Goal: Task Accomplishment & Management: Use online tool/utility

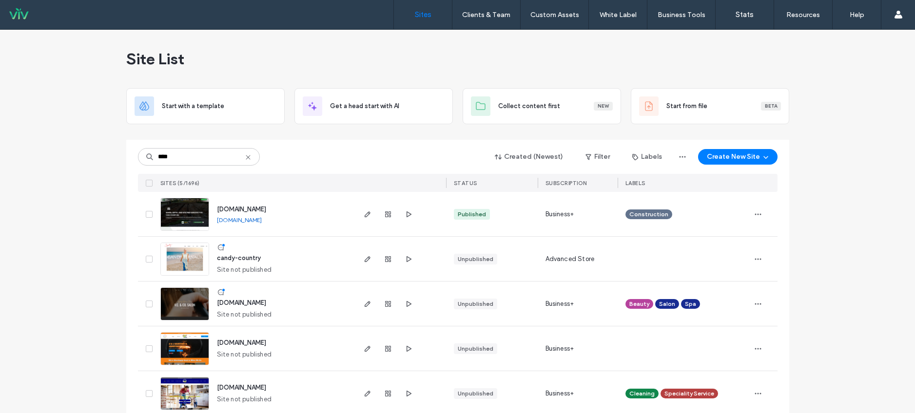
type input "****"
click at [241, 255] on span "candy-country" at bounding box center [239, 257] width 44 height 7
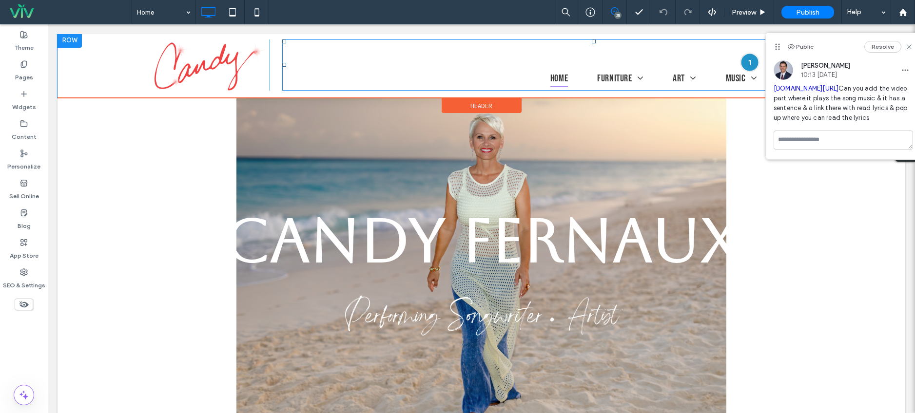
click at [742, 64] on div at bounding box center [750, 62] width 18 height 18
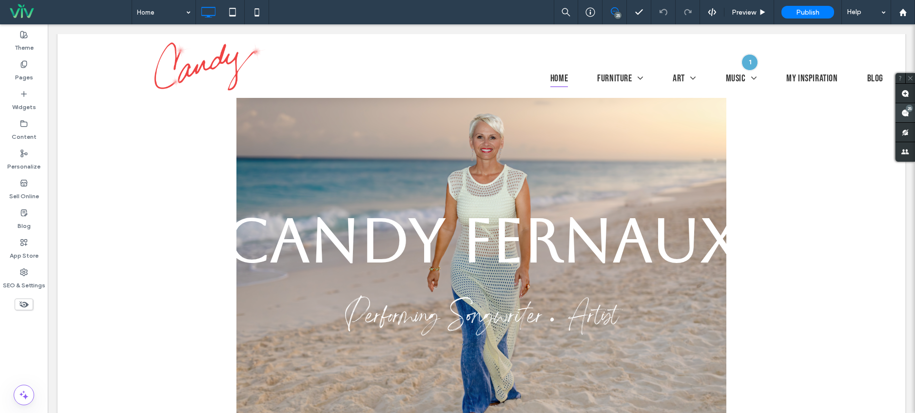
click at [904, 114] on use at bounding box center [905, 113] width 8 height 8
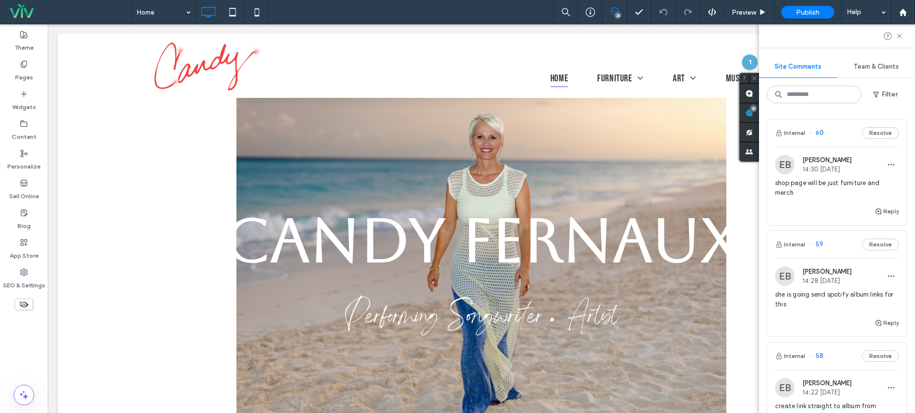
click at [838, 188] on span "shop page will be just furniture and merch" at bounding box center [837, 188] width 124 height 20
click at [822, 202] on div at bounding box center [457, 206] width 915 height 413
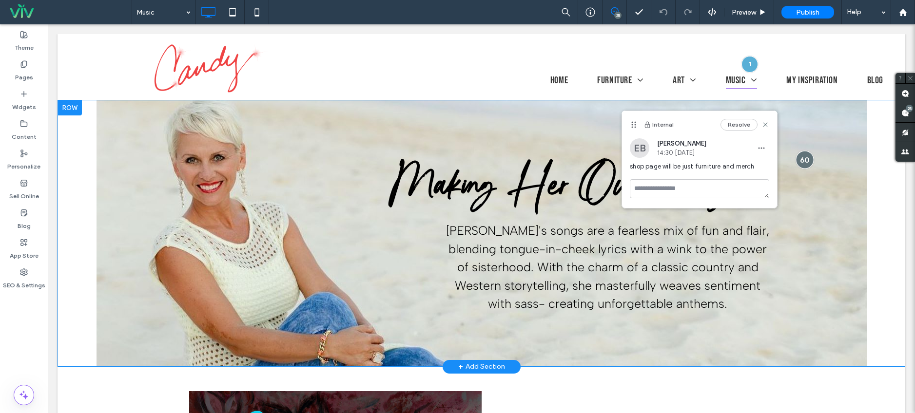
click at [799, 161] on div at bounding box center [805, 160] width 18 height 18
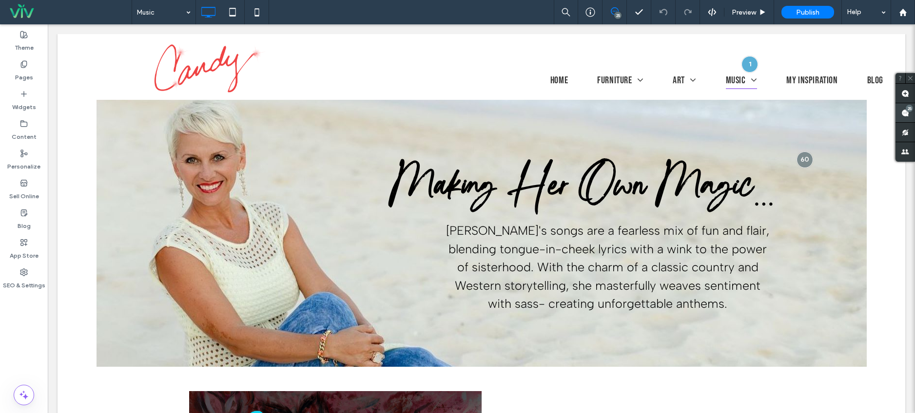
click at [903, 112] on use at bounding box center [905, 113] width 8 height 8
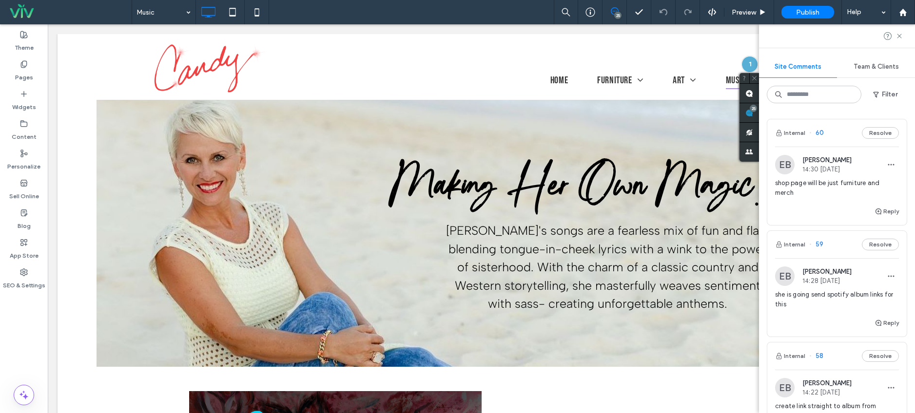
click at [810, 313] on div "she is going send spotify album links for this" at bounding box center [837, 303] width 124 height 27
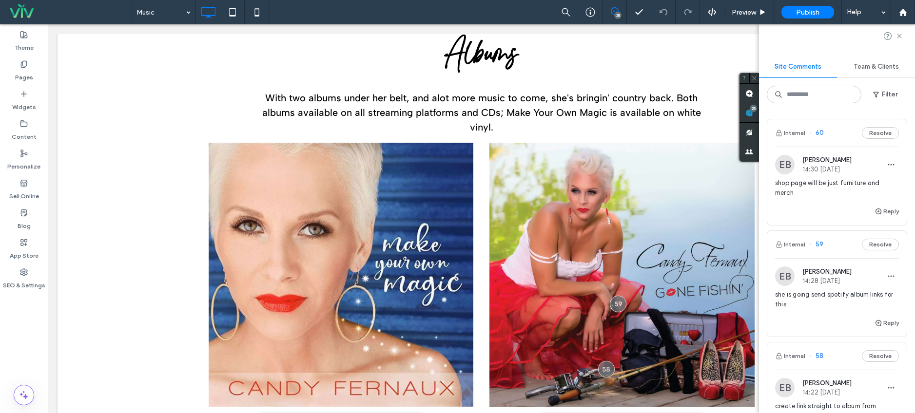
scroll to position [768, 0]
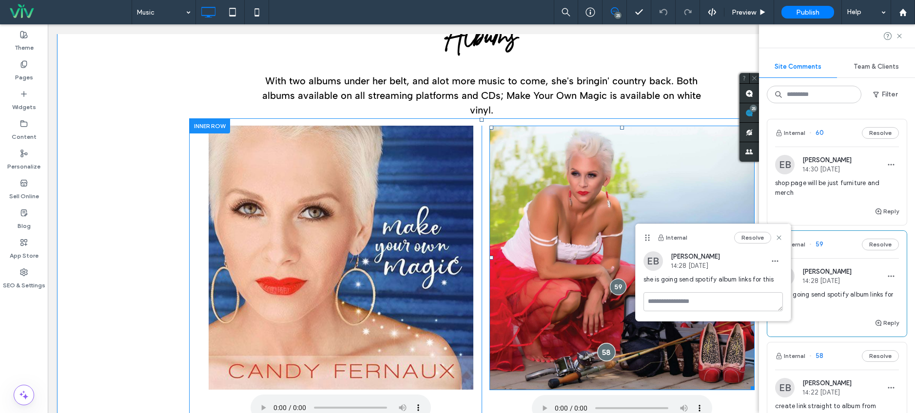
click at [604, 343] on div at bounding box center [606, 352] width 18 height 18
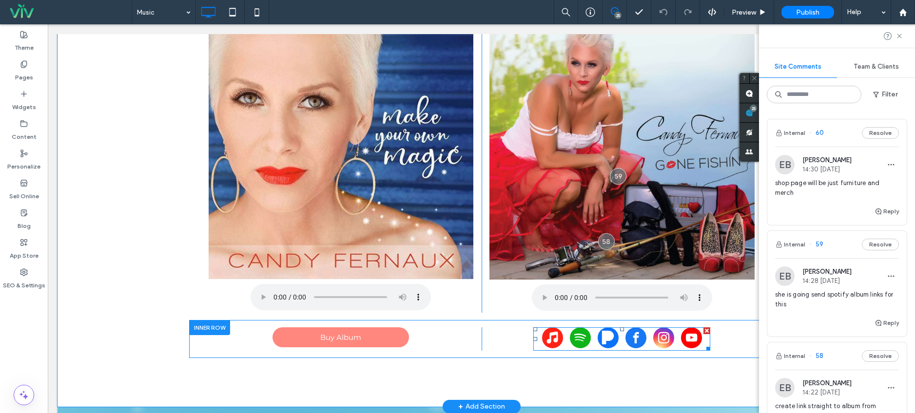
scroll to position [889, 0]
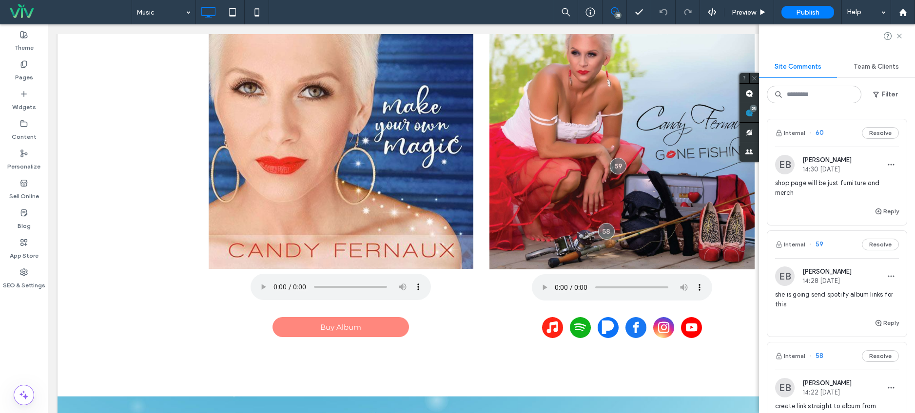
click at [824, 306] on span "she is going send spotify album links for this" at bounding box center [837, 300] width 124 height 20
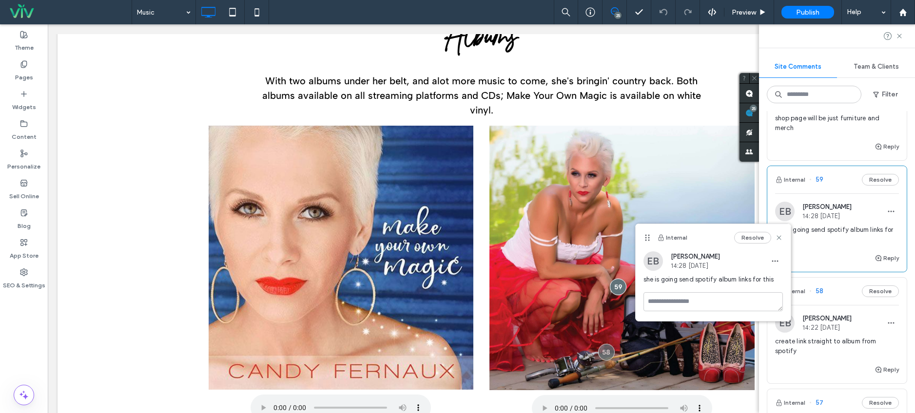
scroll to position [72, 0]
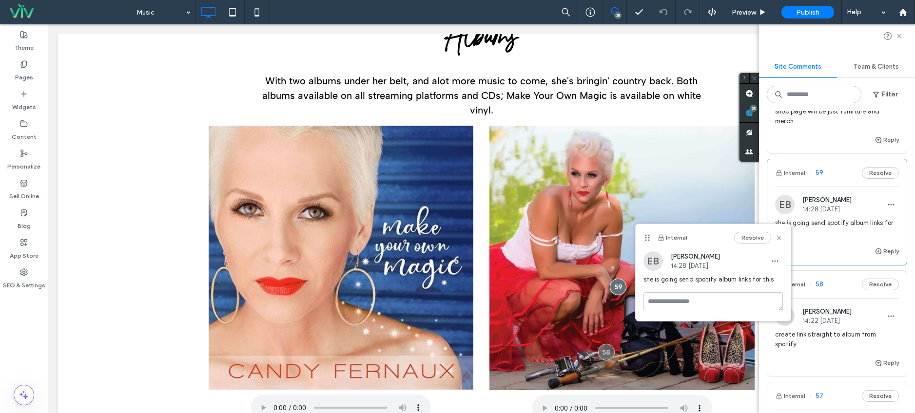
click at [828, 333] on span "create link straight to album from spotify" at bounding box center [837, 340] width 124 height 20
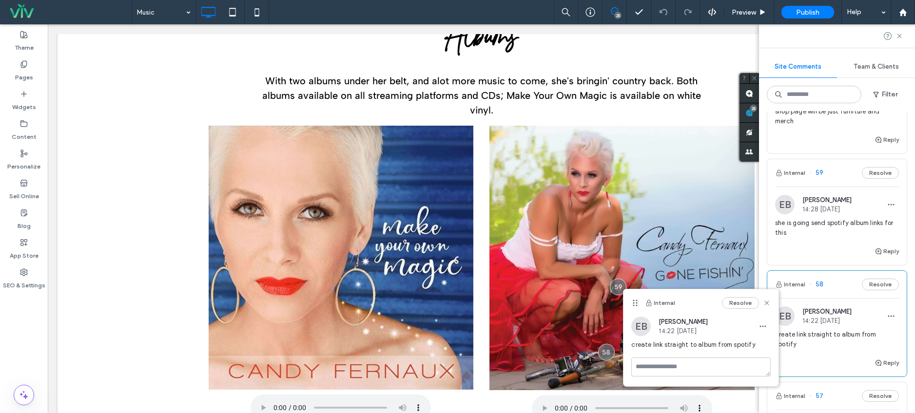
click at [826, 350] on div "create link straight to album from spotify" at bounding box center [837, 343] width 124 height 27
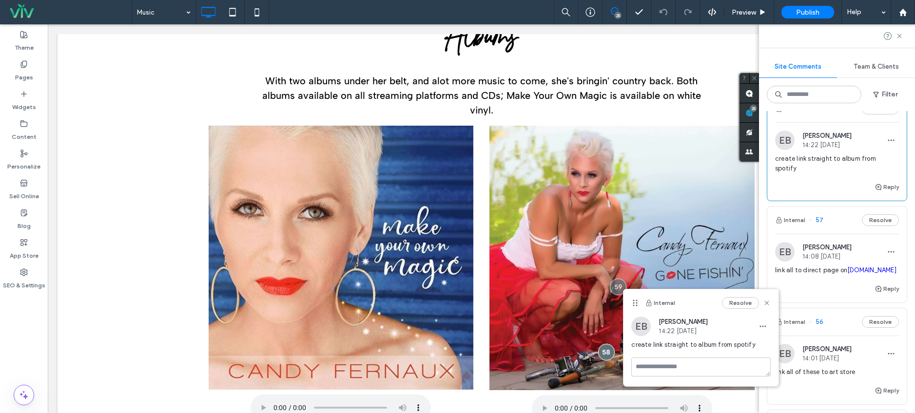
scroll to position [248, 0]
click at [863, 268] on span "link all to direct page on [DOMAIN_NAME]" at bounding box center [837, 270] width 124 height 10
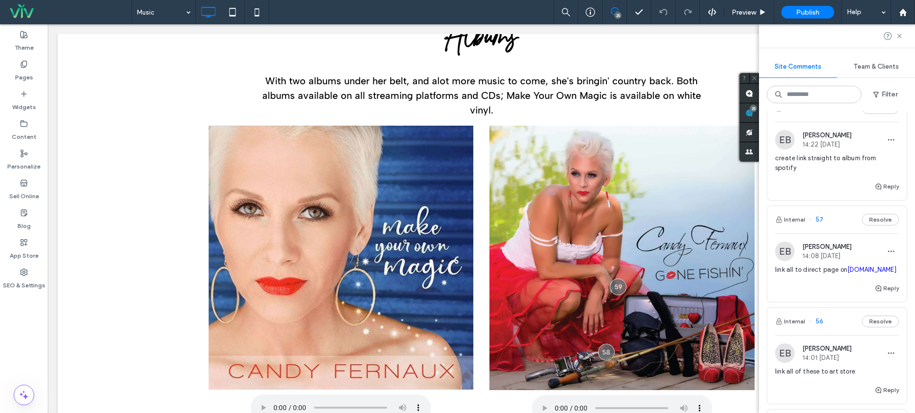
click at [820, 298] on div at bounding box center [457, 206] width 915 height 413
click at [811, 269] on div at bounding box center [457, 206] width 915 height 413
click at [819, 250] on div at bounding box center [457, 206] width 915 height 413
click at [825, 222] on div at bounding box center [457, 206] width 915 height 413
click at [816, 217] on div at bounding box center [457, 206] width 915 height 413
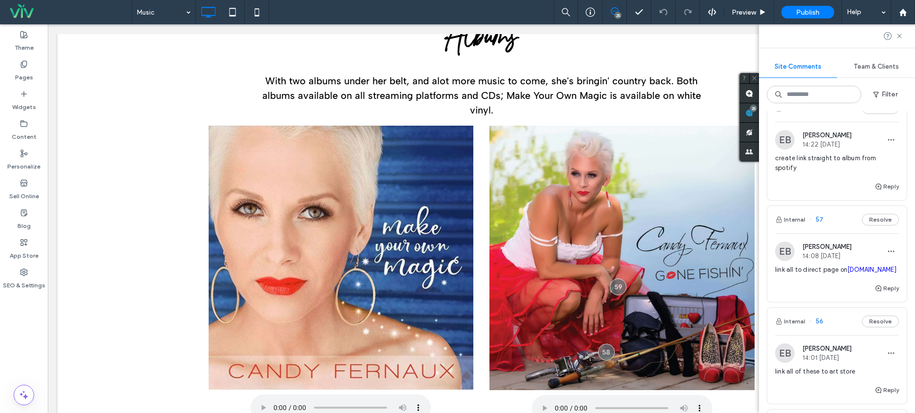
click at [821, 287] on div at bounding box center [457, 206] width 915 height 413
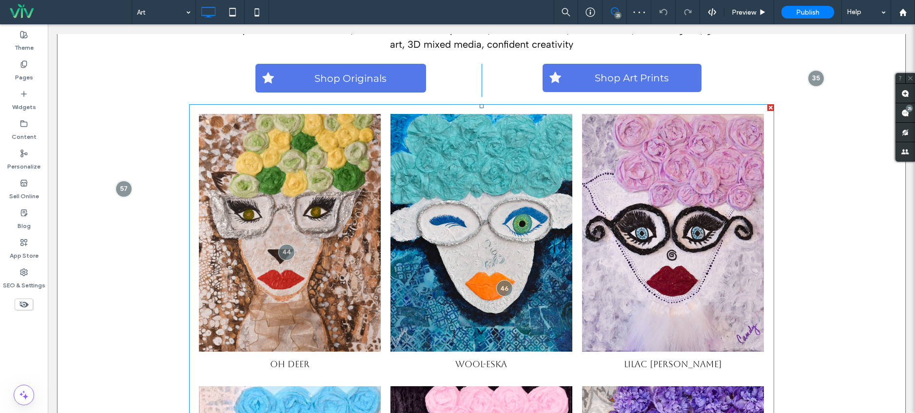
scroll to position [761, 0]
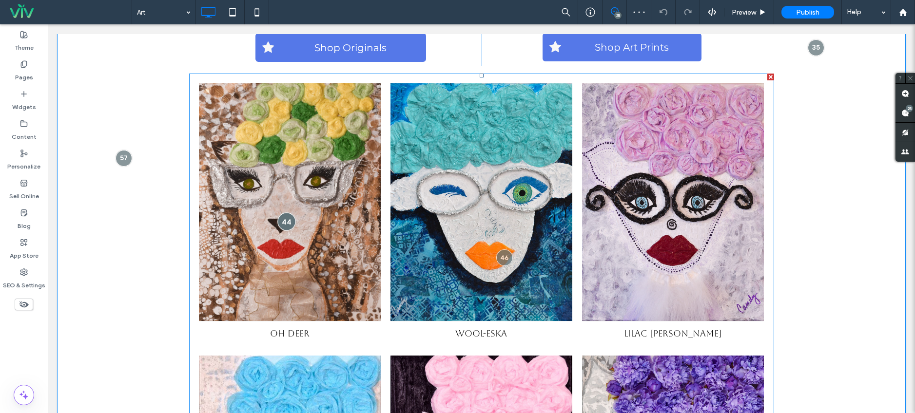
click at [281, 219] on div at bounding box center [286, 222] width 18 height 18
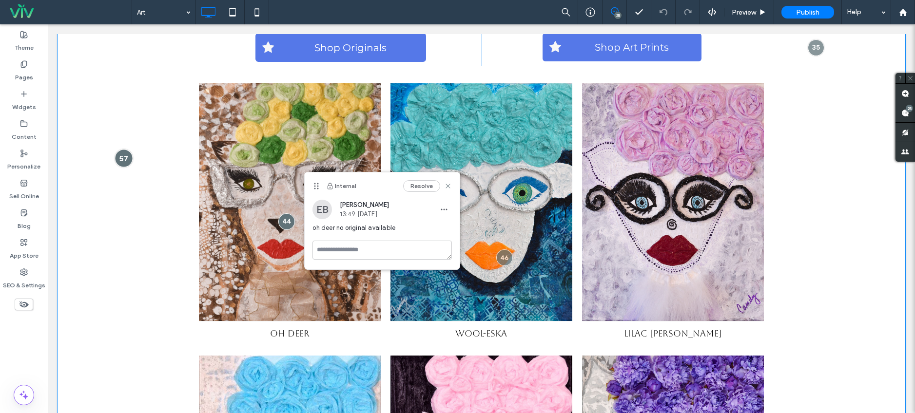
click at [128, 161] on div at bounding box center [124, 158] width 18 height 18
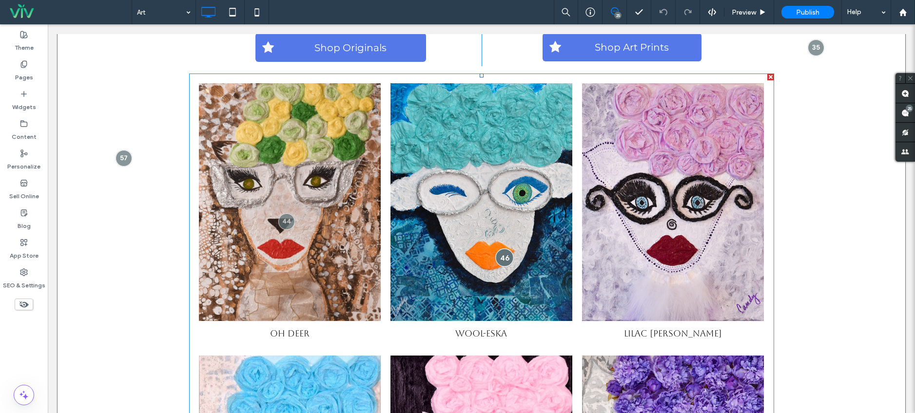
click at [497, 259] on div at bounding box center [504, 258] width 18 height 18
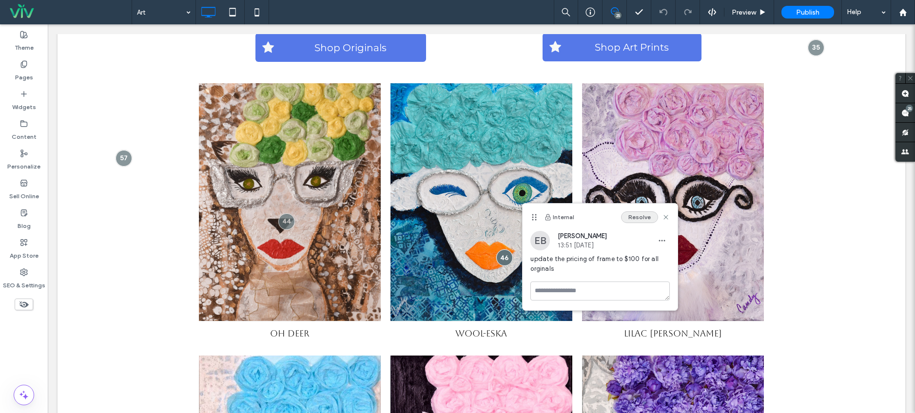
click at [633, 217] on button "Resolve" at bounding box center [639, 218] width 37 height 12
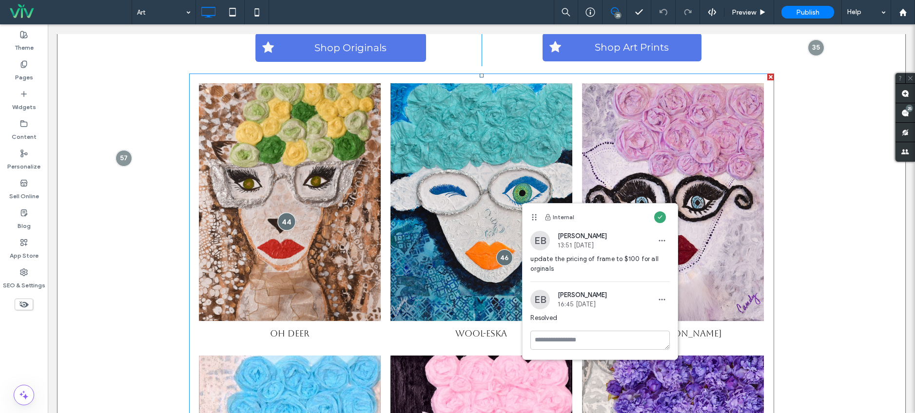
click at [281, 225] on div at bounding box center [286, 222] width 18 height 18
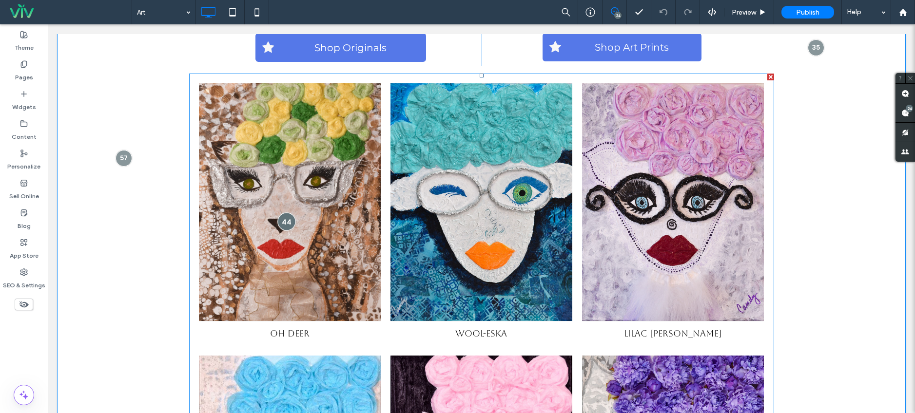
click at [288, 222] on div at bounding box center [286, 222] width 18 height 18
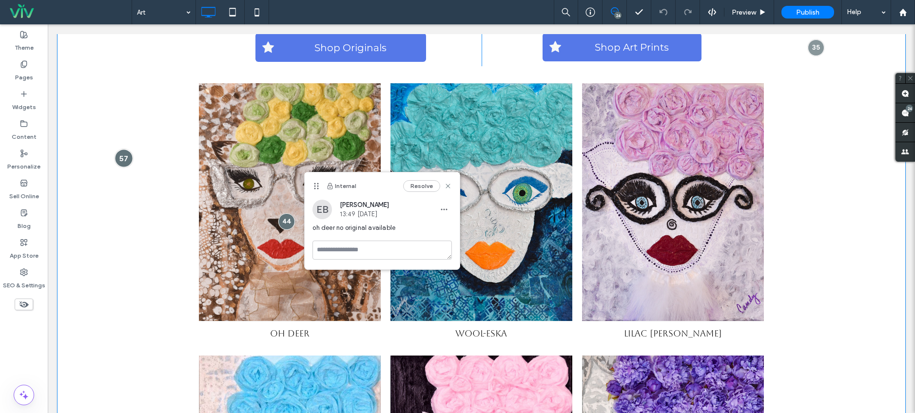
click at [120, 162] on div at bounding box center [124, 158] width 18 height 18
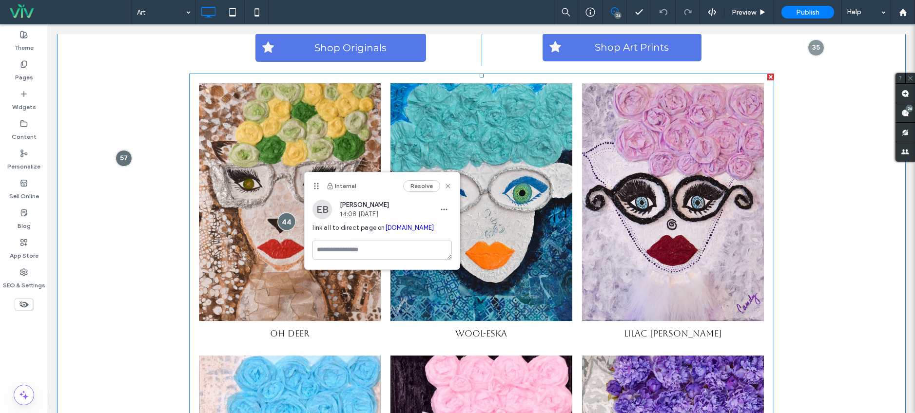
click at [287, 221] on div at bounding box center [286, 222] width 18 height 18
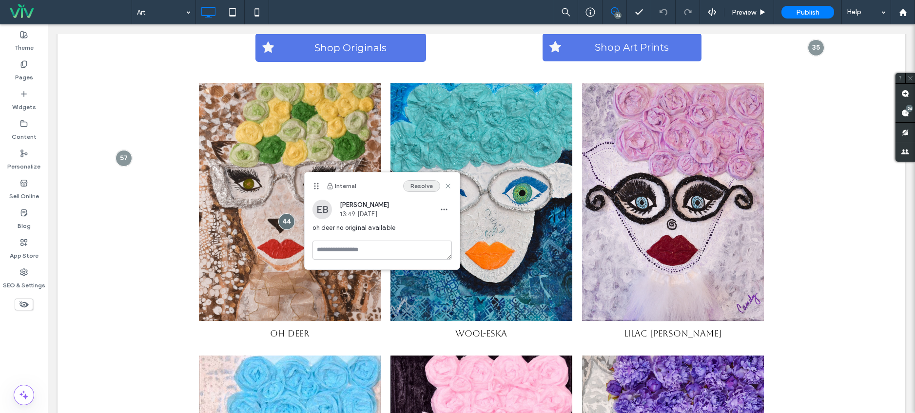
click at [420, 188] on button "Resolve" at bounding box center [421, 186] width 37 height 12
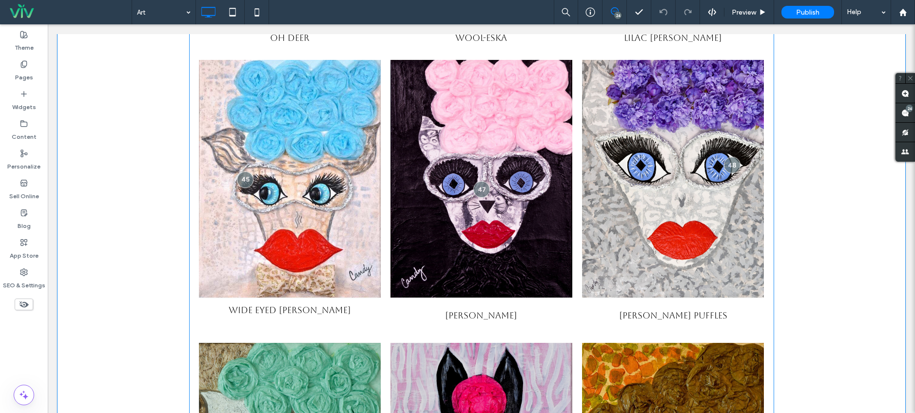
scroll to position [1070, 0]
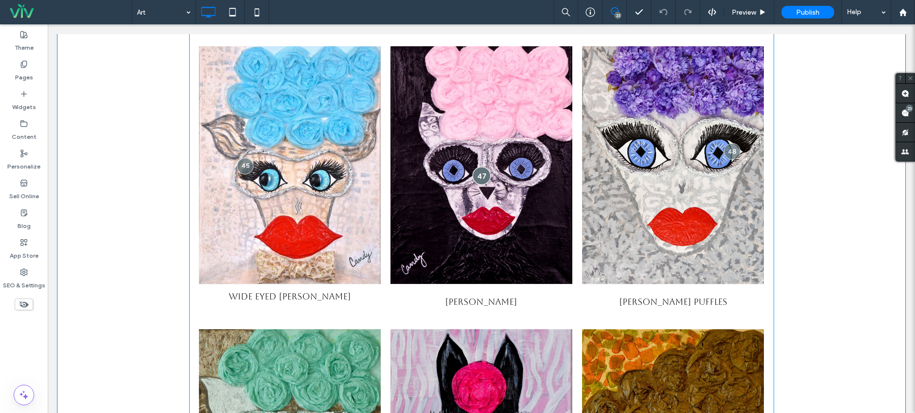
click at [476, 174] on div at bounding box center [481, 176] width 18 height 18
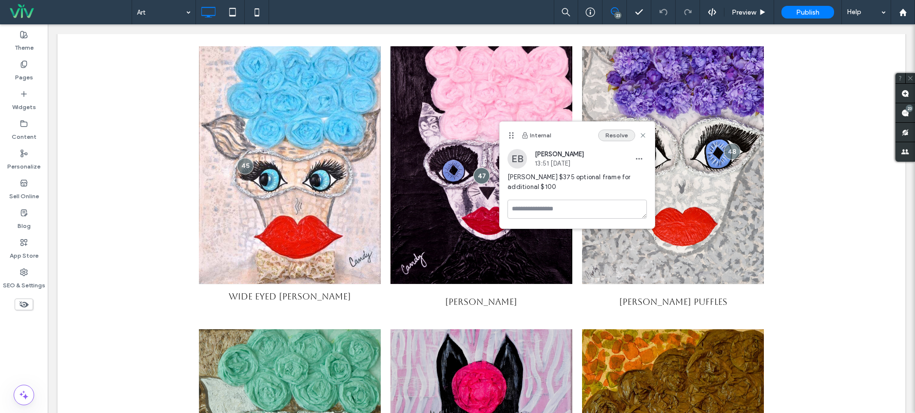
click at [605, 136] on button "Resolve" at bounding box center [616, 136] width 37 height 12
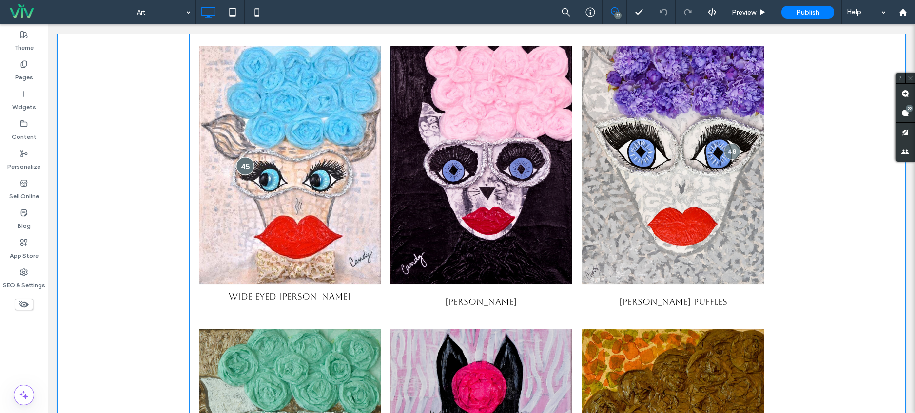
click at [245, 164] on div at bounding box center [245, 166] width 18 height 18
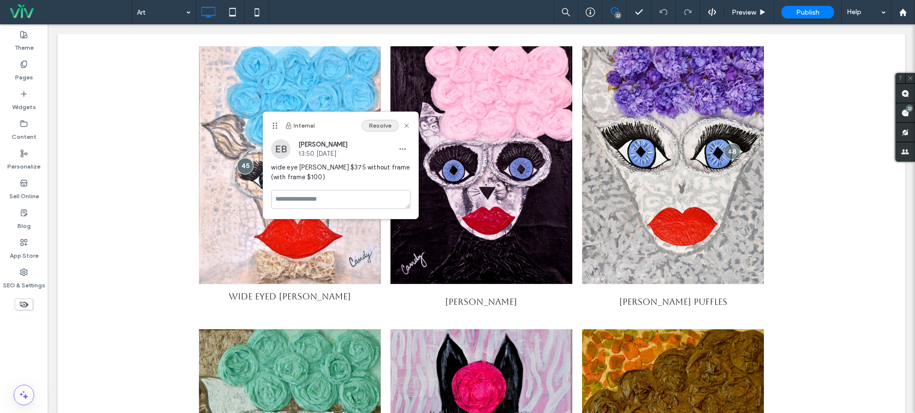
click at [373, 130] on button "Resolve" at bounding box center [380, 126] width 37 height 12
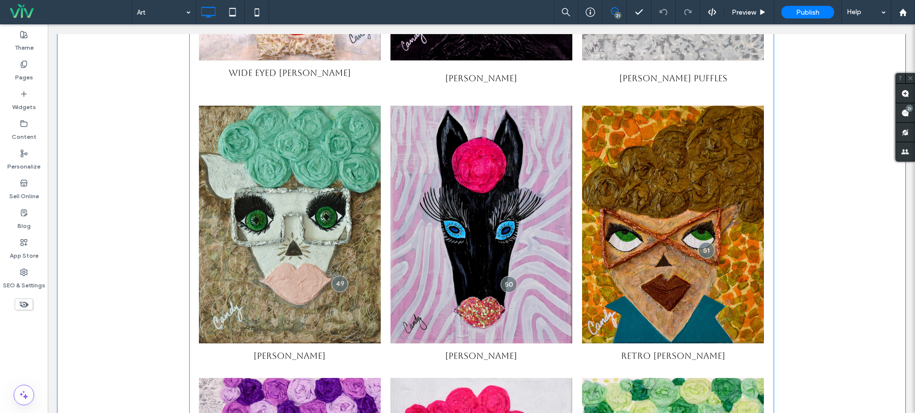
scroll to position [1301, 0]
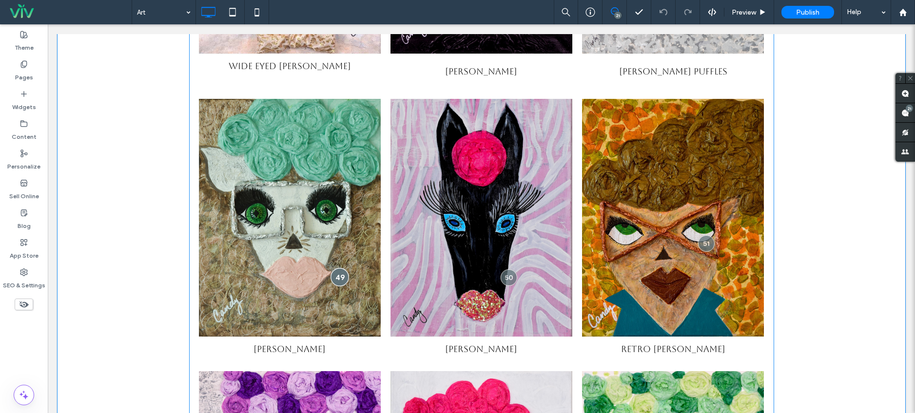
click at [338, 284] on div at bounding box center [340, 277] width 18 height 18
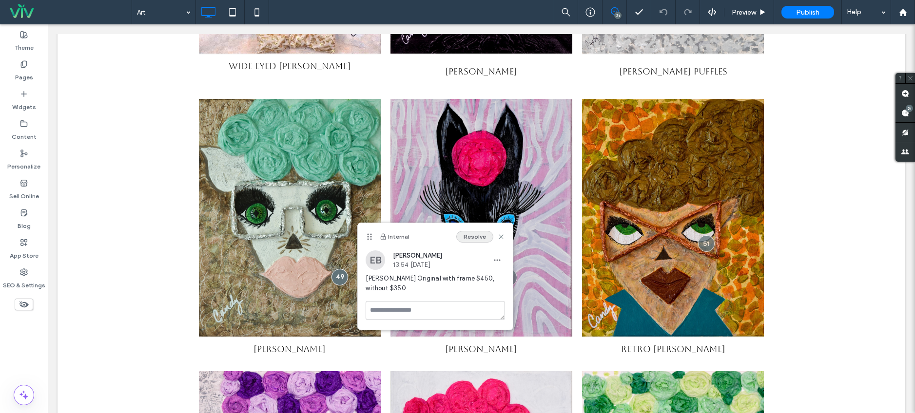
click at [481, 236] on button "Resolve" at bounding box center [474, 237] width 37 height 12
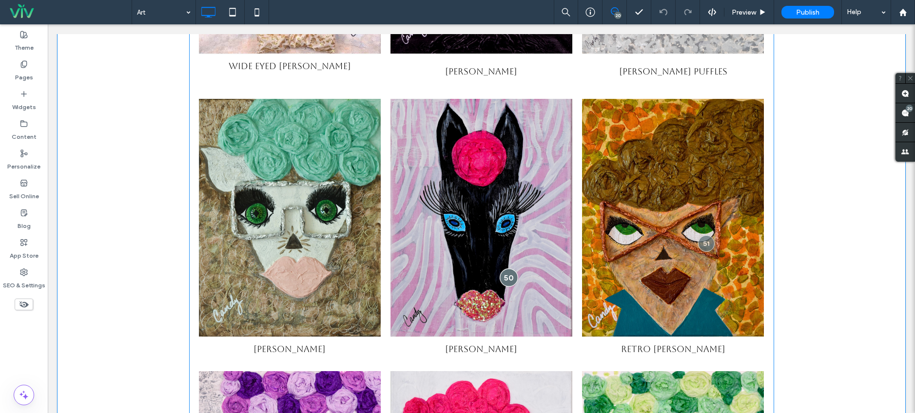
click at [509, 279] on div at bounding box center [509, 278] width 18 height 18
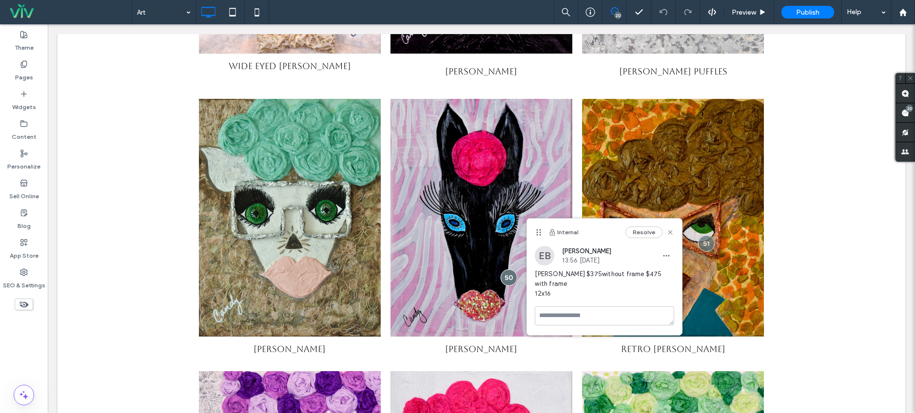
click at [645, 226] on div "Internal Resolve" at bounding box center [604, 232] width 155 height 27
click at [656, 231] on button "Resolve" at bounding box center [644, 233] width 37 height 12
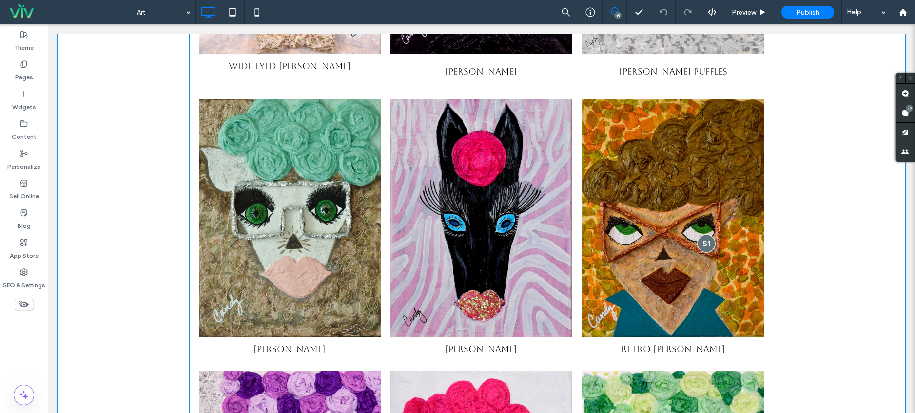
click at [705, 244] on div at bounding box center [706, 244] width 18 height 18
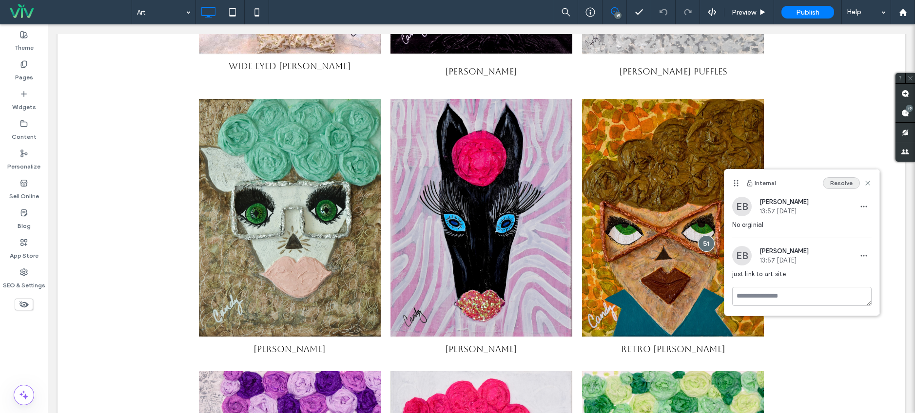
click at [847, 180] on button "Resolve" at bounding box center [841, 183] width 37 height 12
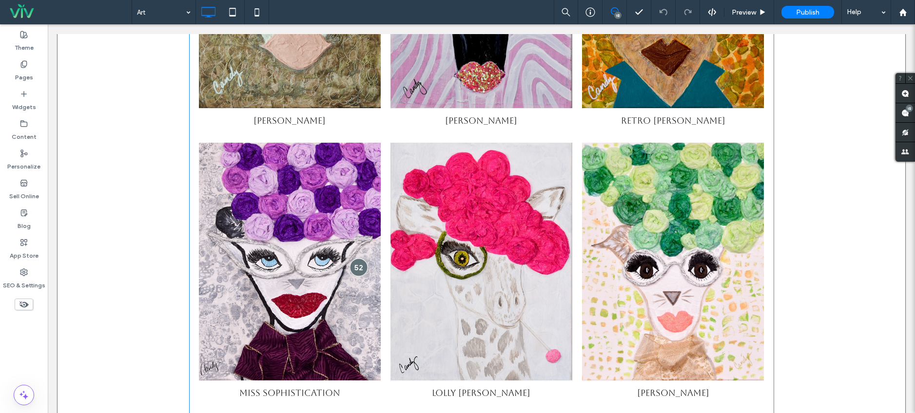
scroll to position [1674, 0]
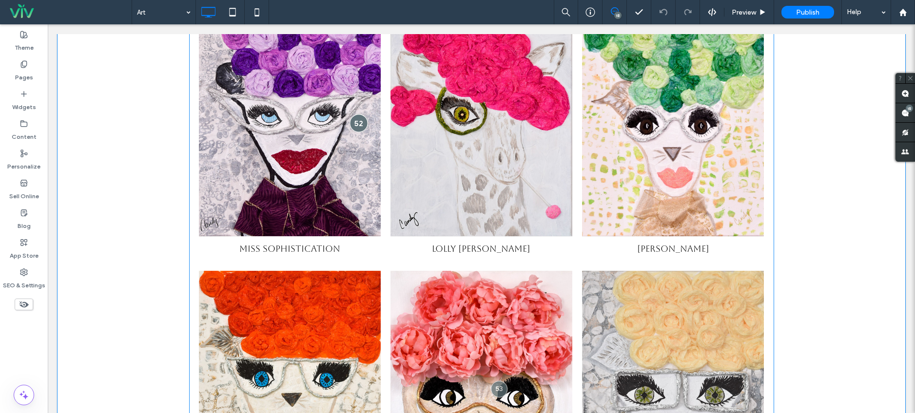
click at [360, 120] on div at bounding box center [359, 123] width 18 height 18
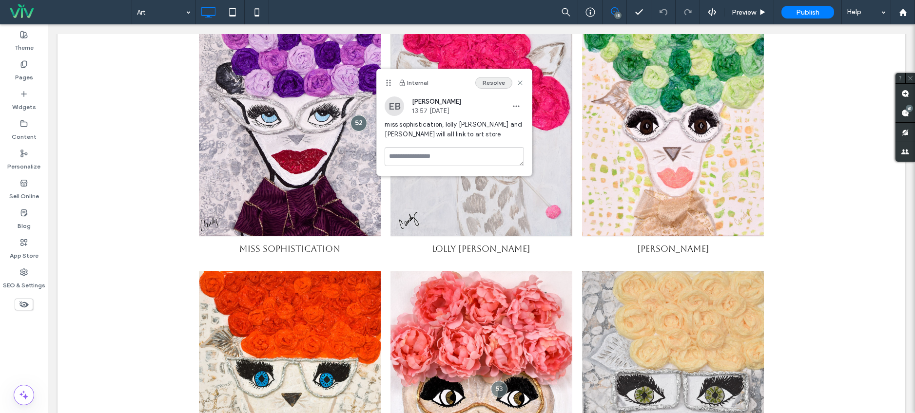
click at [491, 86] on button "Resolve" at bounding box center [493, 83] width 37 height 12
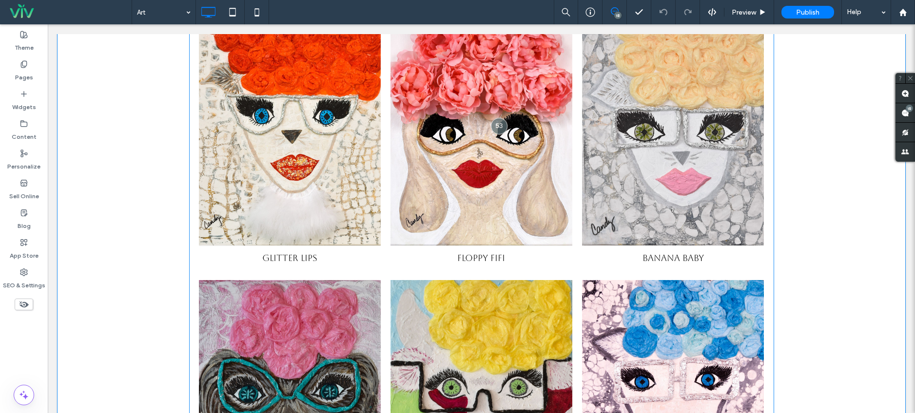
scroll to position [1971, 0]
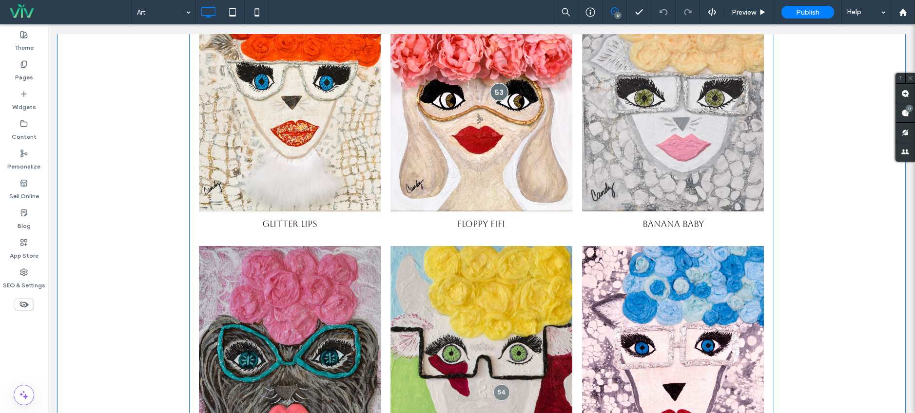
click at [500, 91] on div at bounding box center [499, 92] width 18 height 18
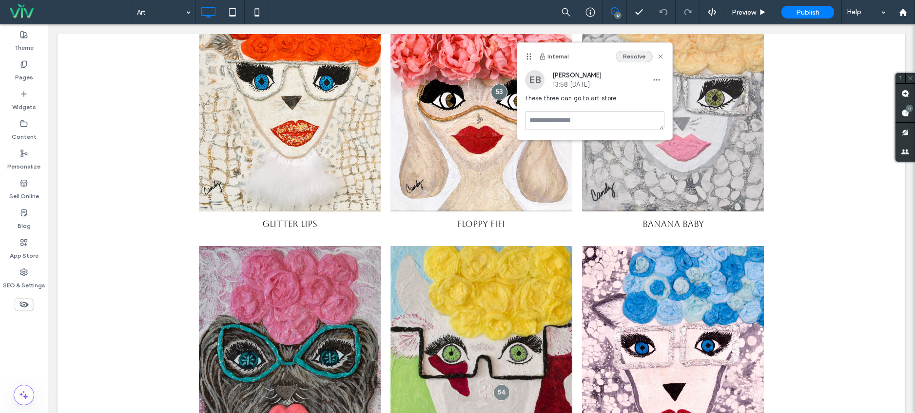
click at [630, 60] on button "Resolve" at bounding box center [634, 57] width 37 height 12
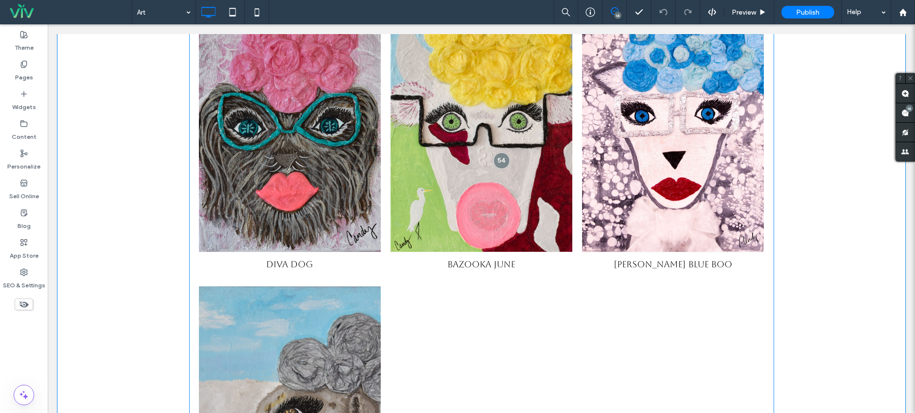
scroll to position [2204, 0]
click at [500, 159] on div at bounding box center [501, 160] width 18 height 18
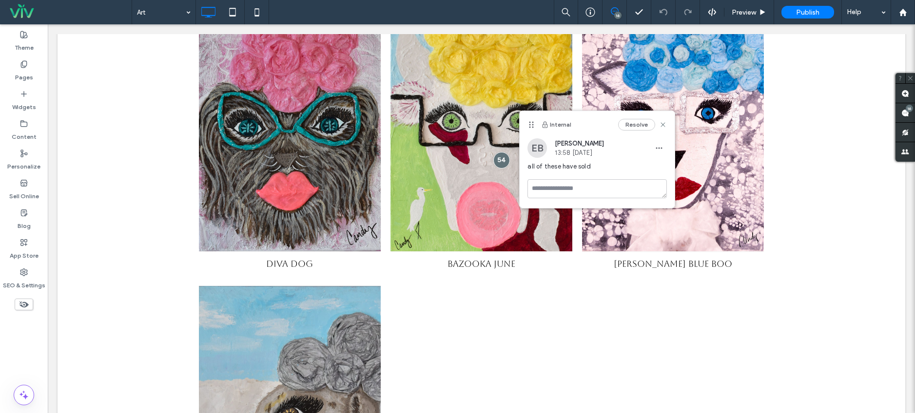
click at [636, 124] on button "Resolve" at bounding box center [636, 125] width 37 height 12
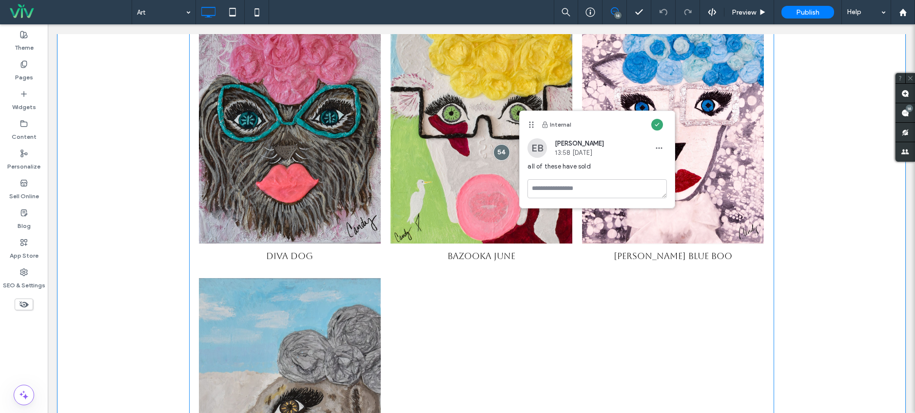
scroll to position [2376, 0]
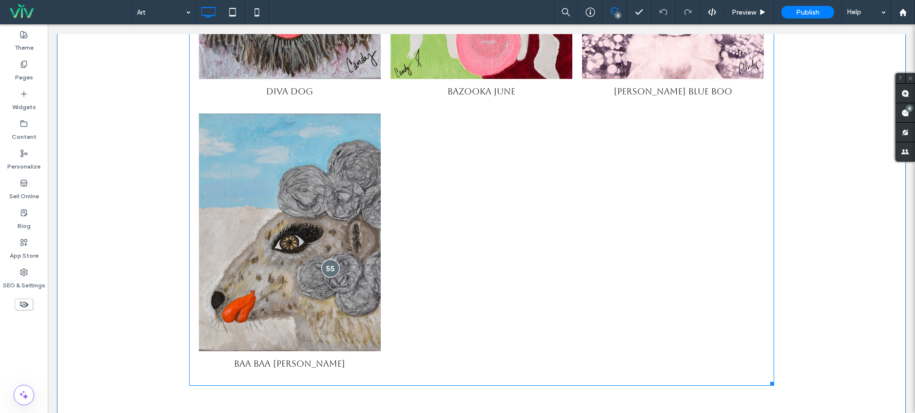
click at [333, 268] on div at bounding box center [330, 268] width 18 height 18
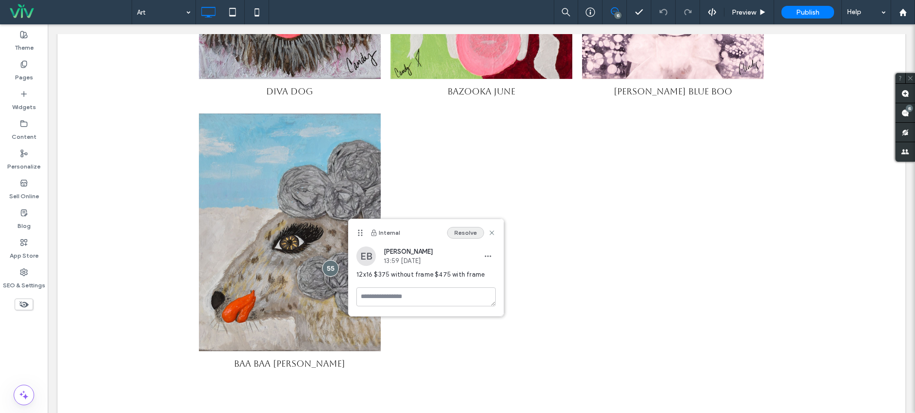
click at [457, 231] on button "Resolve" at bounding box center [465, 233] width 37 height 12
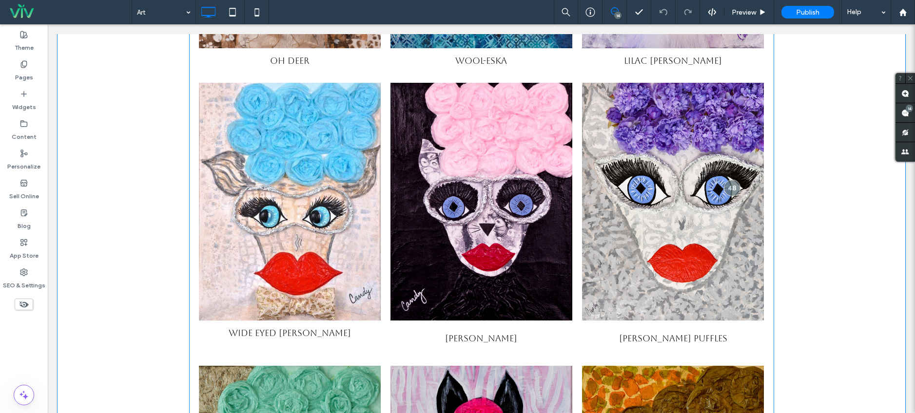
scroll to position [611, 0]
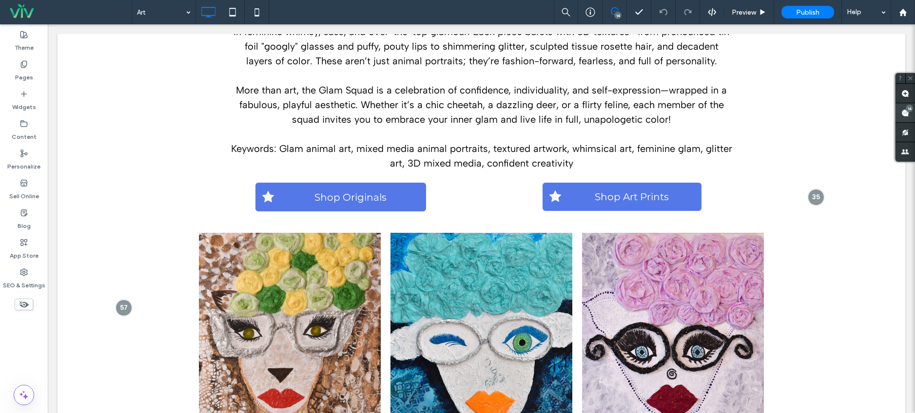
click at [902, 114] on use at bounding box center [905, 113] width 8 height 8
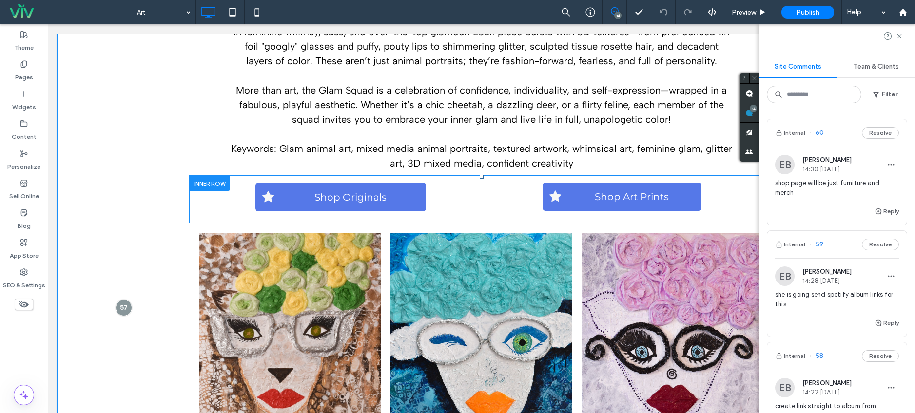
drag, startPoint x: 734, startPoint y: 210, endPoint x: 740, endPoint y: 214, distance: 6.4
click at [735, 210] on div "Shop Art Prints Click To Paste" at bounding box center [618, 199] width 273 height 33
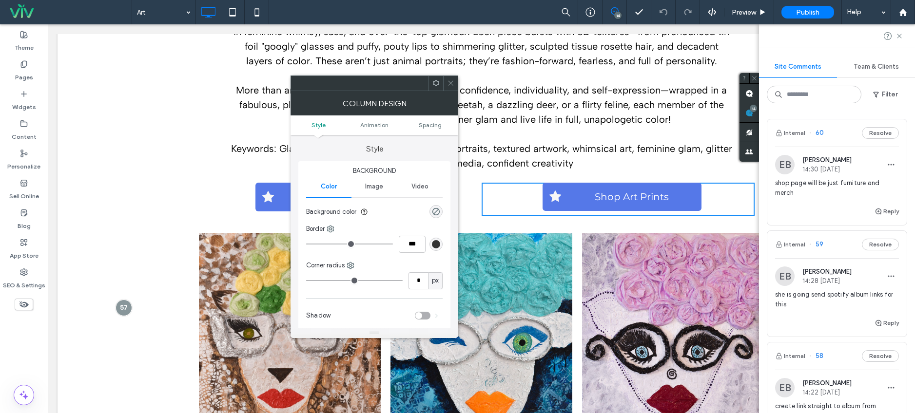
click at [456, 85] on div at bounding box center [450, 83] width 15 height 15
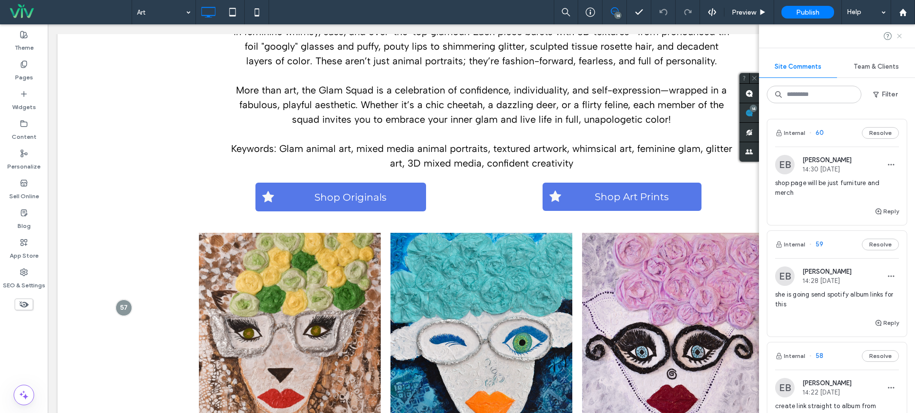
click at [900, 39] on icon at bounding box center [900, 36] width 8 height 8
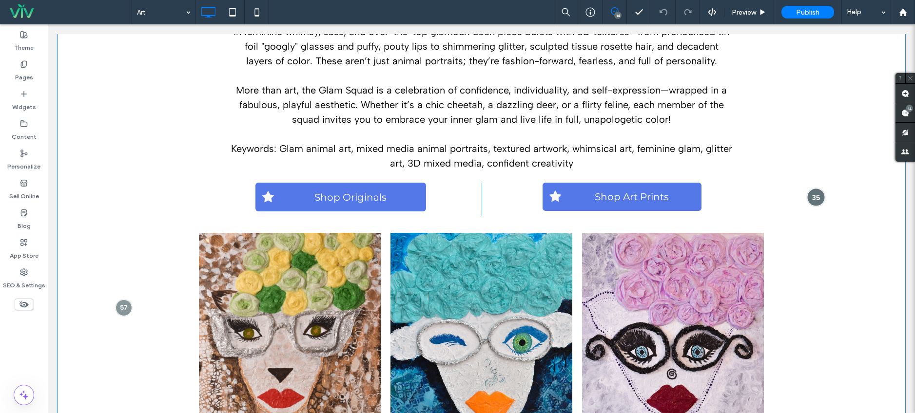
click at [812, 196] on div at bounding box center [816, 197] width 18 height 18
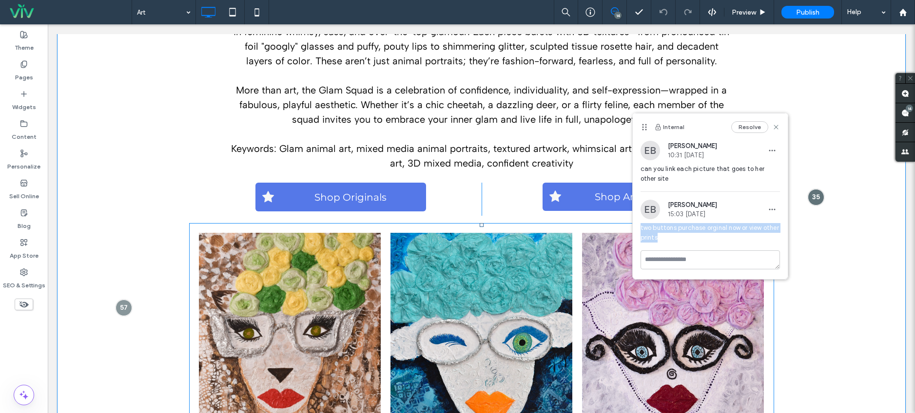
drag, startPoint x: 715, startPoint y: 264, endPoint x: 681, endPoint y: 255, distance: 35.2
click at [680, 237] on span "two buttons purchase orginal now or view other prints" at bounding box center [710, 233] width 139 height 20
click at [746, 127] on button "Resolve" at bounding box center [749, 127] width 37 height 12
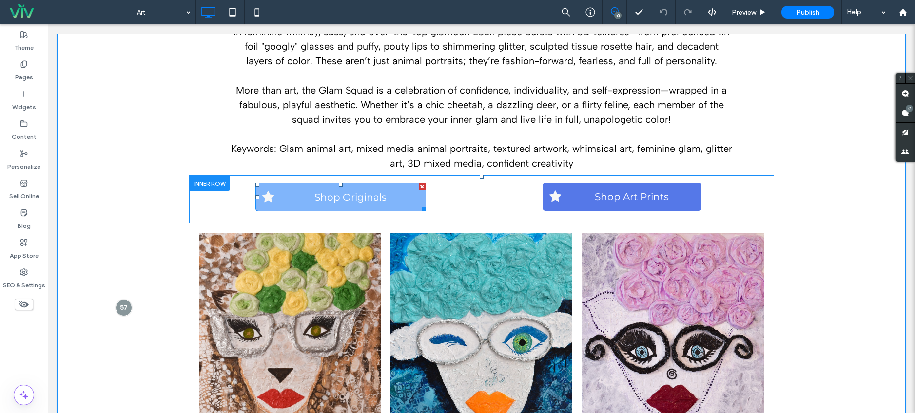
click at [419, 187] on div at bounding box center [422, 186] width 7 height 7
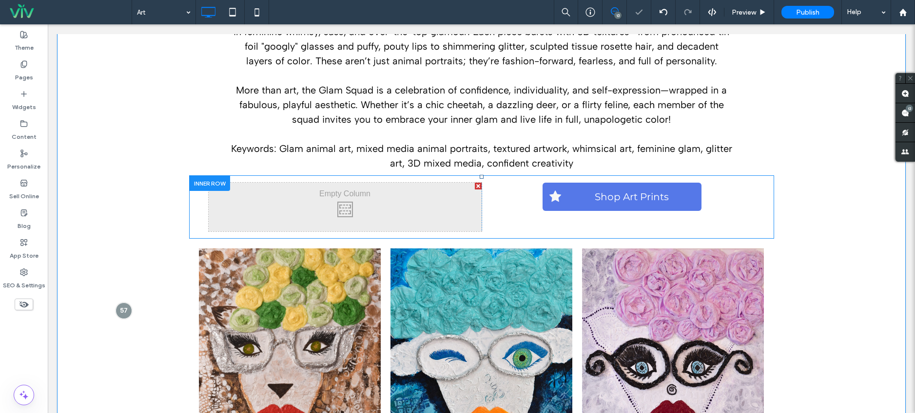
click at [475, 185] on div at bounding box center [478, 186] width 7 height 7
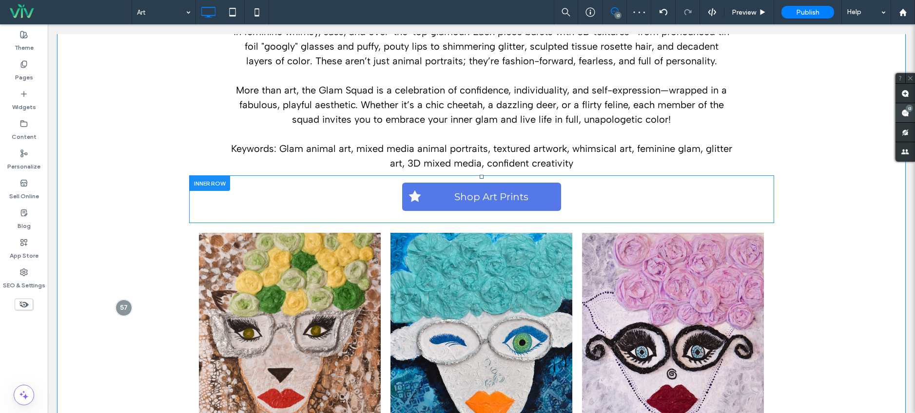
click at [907, 113] on use at bounding box center [905, 113] width 8 height 8
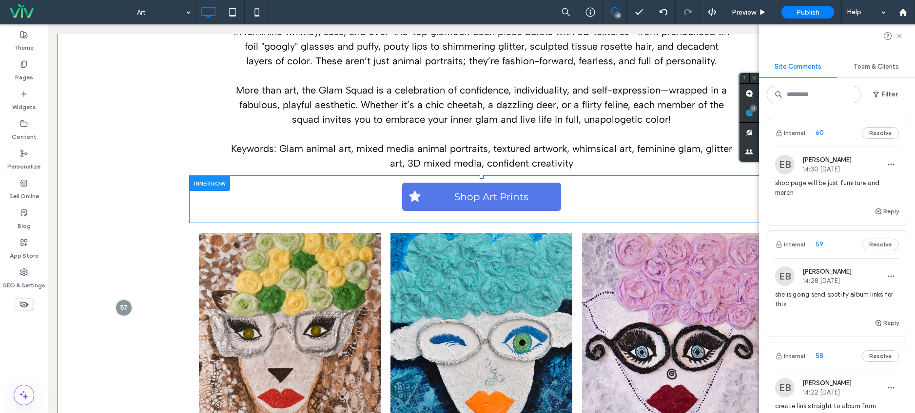
click at [836, 208] on div "Reply" at bounding box center [836, 216] width 139 height 20
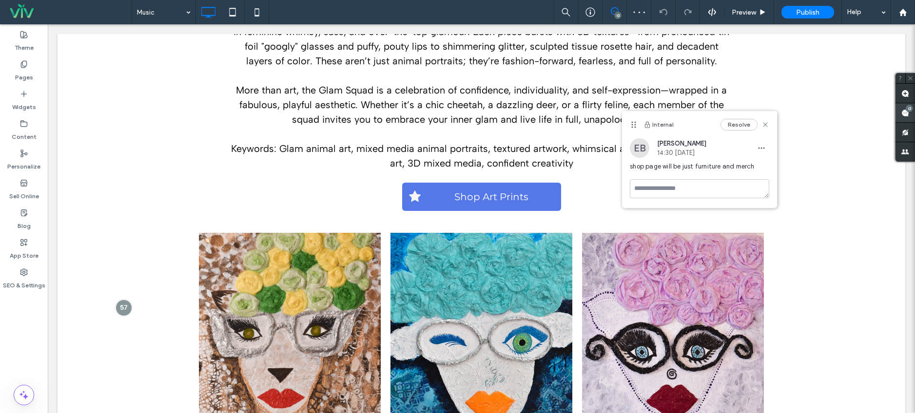
click at [903, 116] on use at bounding box center [905, 113] width 8 height 8
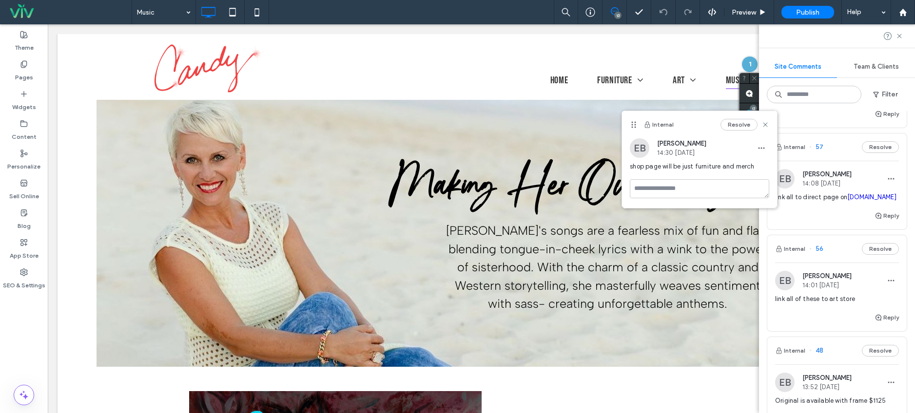
scroll to position [331, 0]
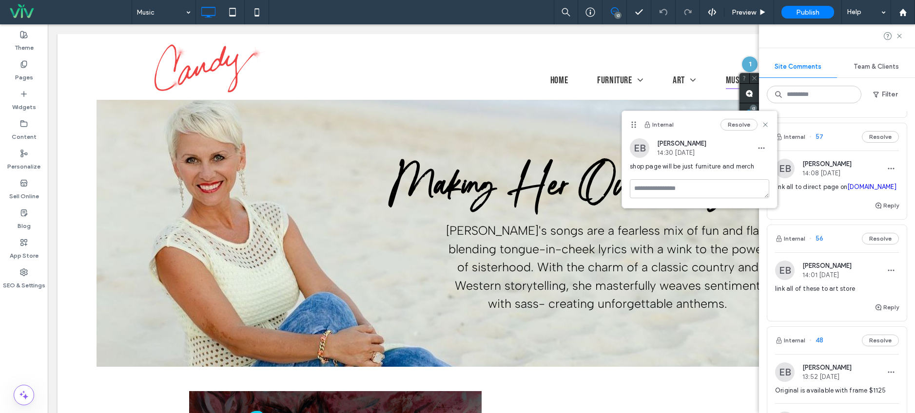
click at [825, 302] on div "link all of these to art store" at bounding box center [837, 293] width 124 height 18
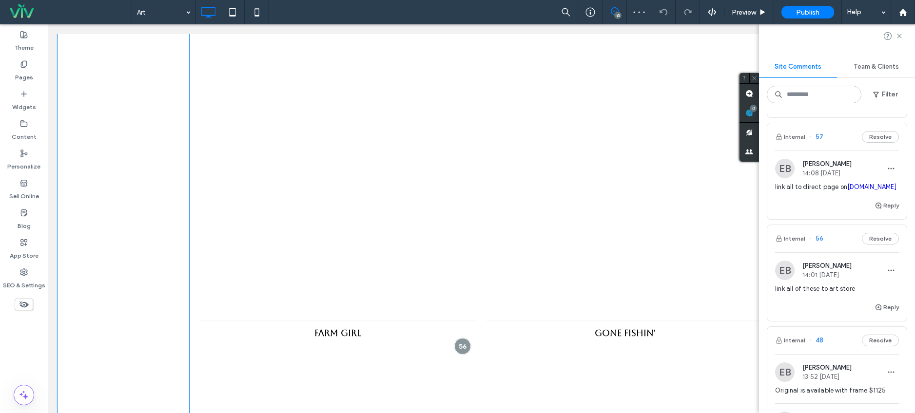
scroll to position [3285, 0]
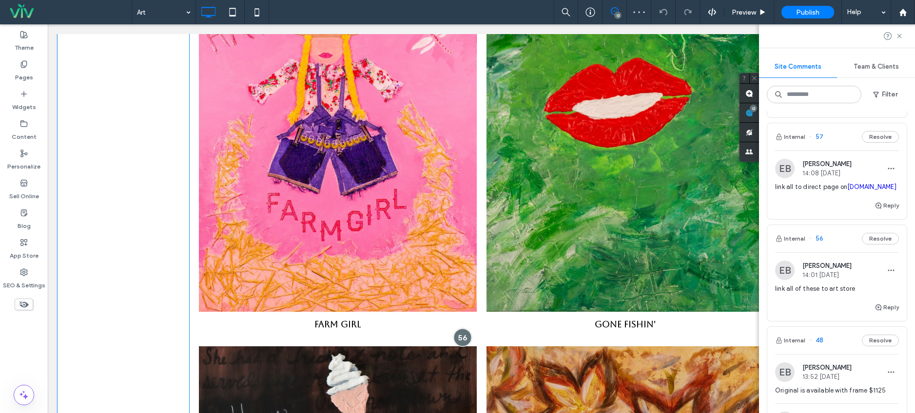
click at [460, 329] on div at bounding box center [462, 338] width 18 height 18
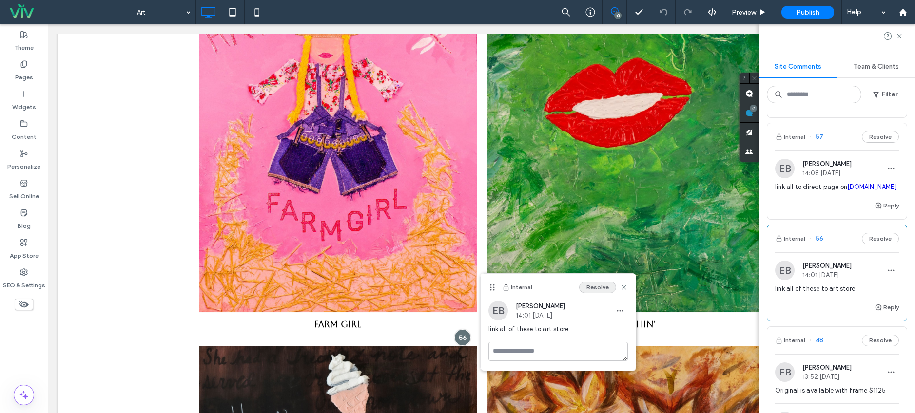
click at [604, 289] on button "Resolve" at bounding box center [597, 288] width 37 height 12
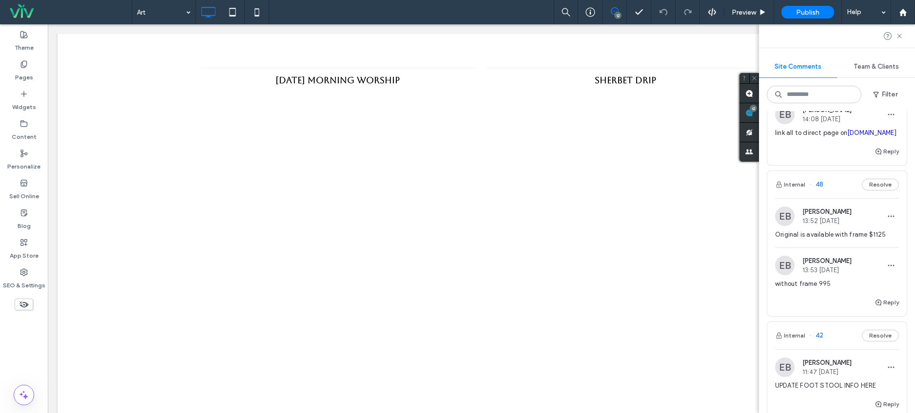
scroll to position [380, 0]
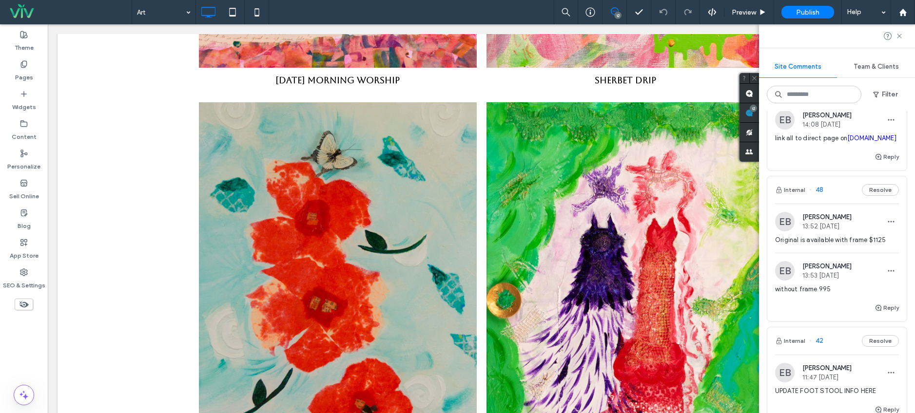
click at [831, 200] on div "Internal 48 Resolve" at bounding box center [836, 189] width 139 height 27
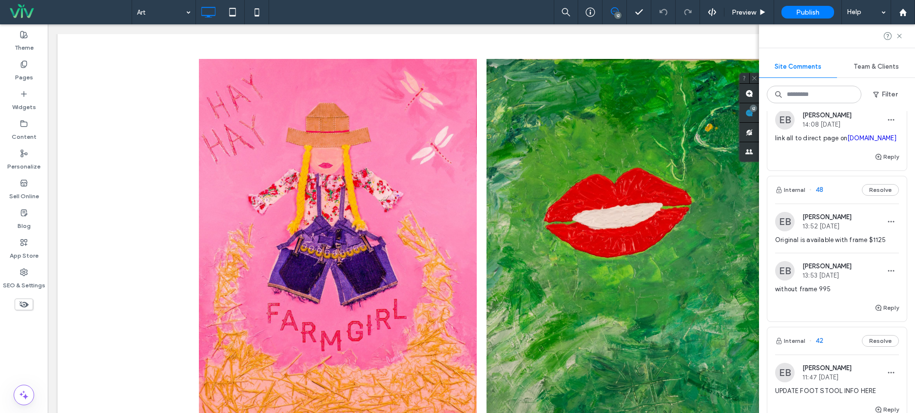
scroll to position [785, 0]
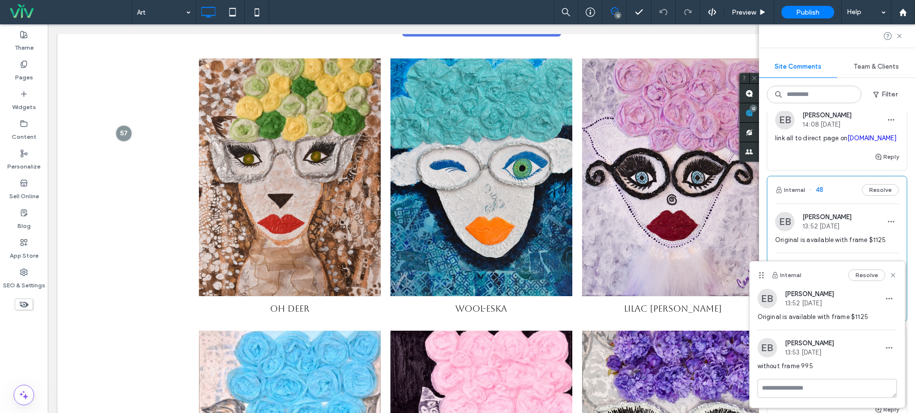
click at [843, 193] on div "Internal 48 Resolve" at bounding box center [836, 189] width 139 height 27
click at [840, 198] on div "Internal 48 Resolve" at bounding box center [836, 189] width 139 height 27
click at [833, 203] on div "Internal 48 Resolve" at bounding box center [836, 189] width 139 height 27
click at [895, 273] on icon at bounding box center [893, 276] width 8 height 8
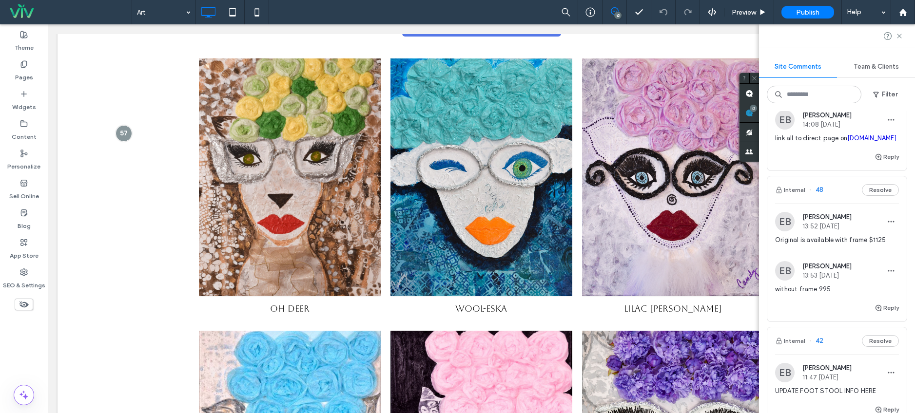
click at [843, 245] on span "Original is available with frame $1125" at bounding box center [837, 240] width 124 height 10
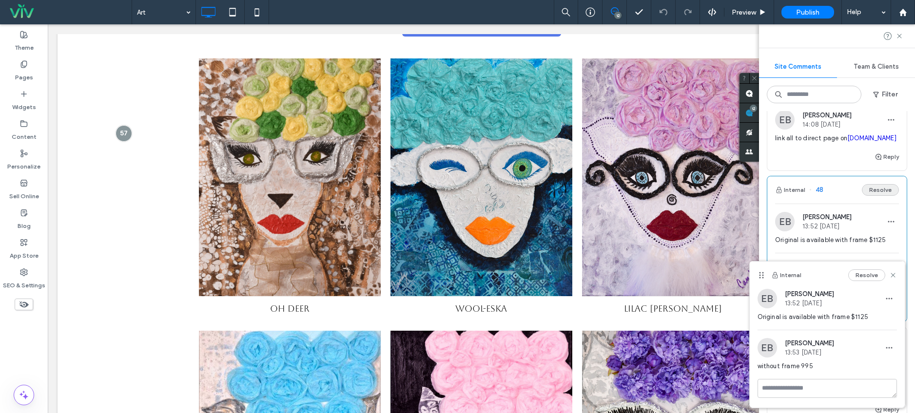
click at [878, 196] on button "Resolve" at bounding box center [880, 190] width 37 height 12
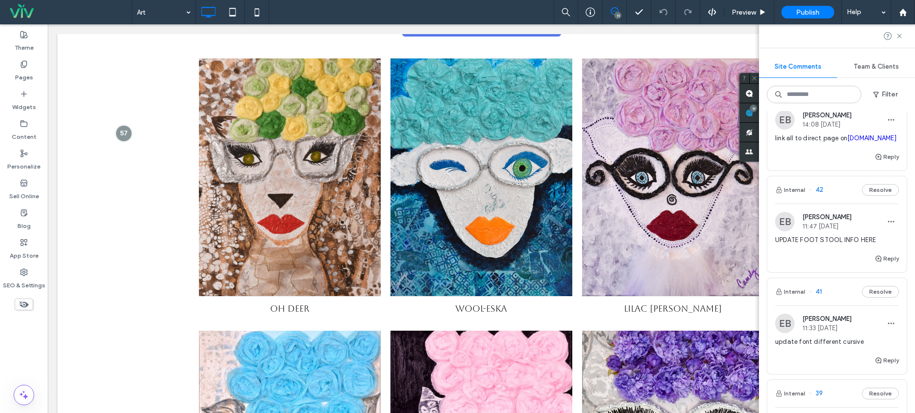
click at [823, 269] on div "Reply" at bounding box center [836, 263] width 139 height 20
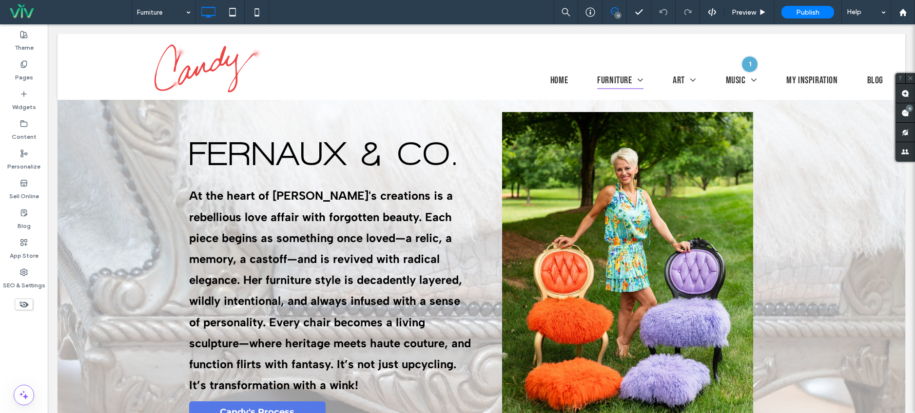
scroll to position [1181, 0]
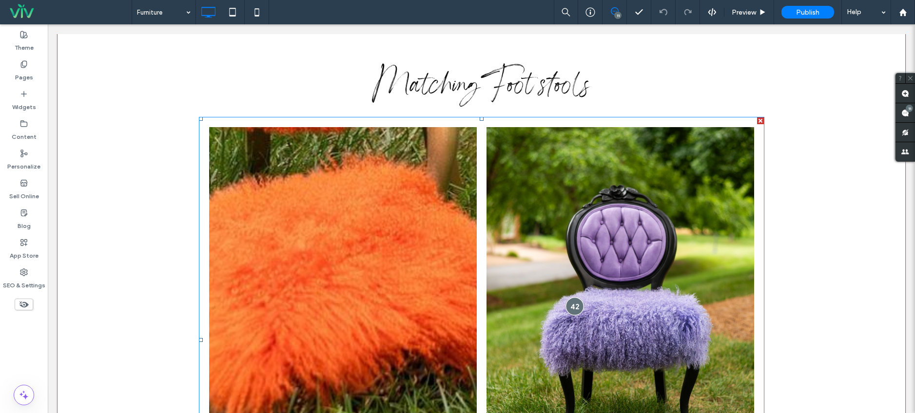
click at [577, 307] on div at bounding box center [575, 307] width 18 height 18
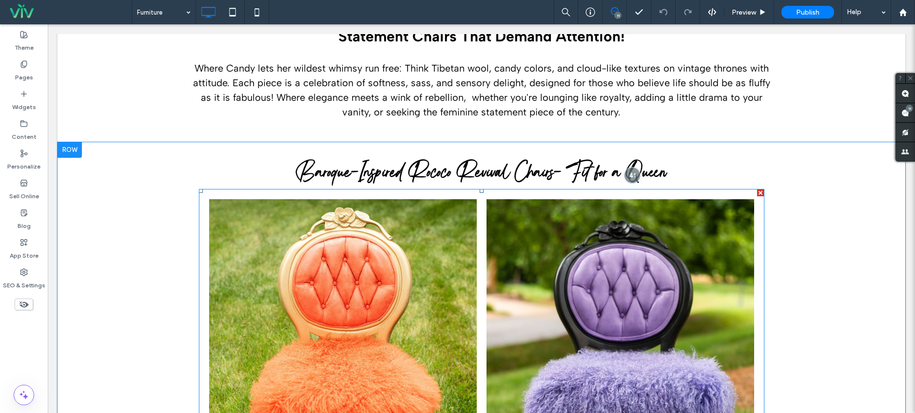
scroll to position [458, 0]
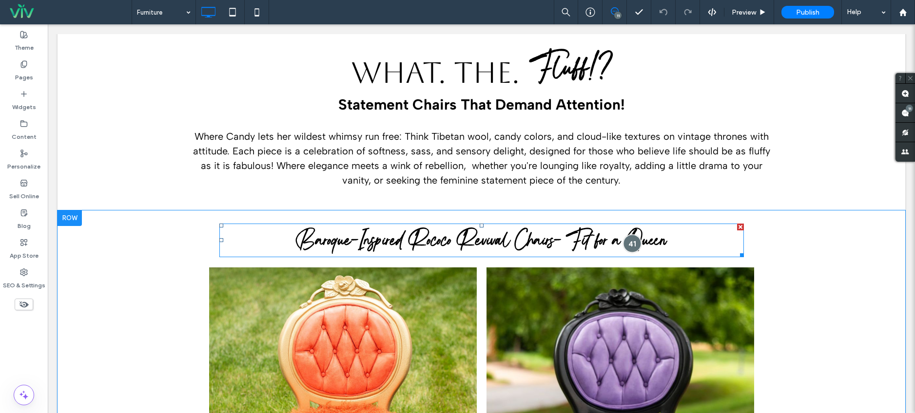
click at [628, 246] on div at bounding box center [632, 244] width 18 height 18
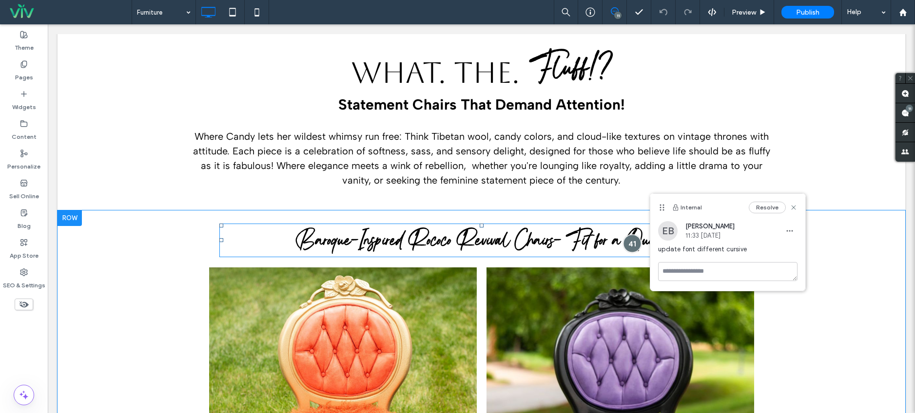
click at [628, 246] on div at bounding box center [632, 244] width 18 height 18
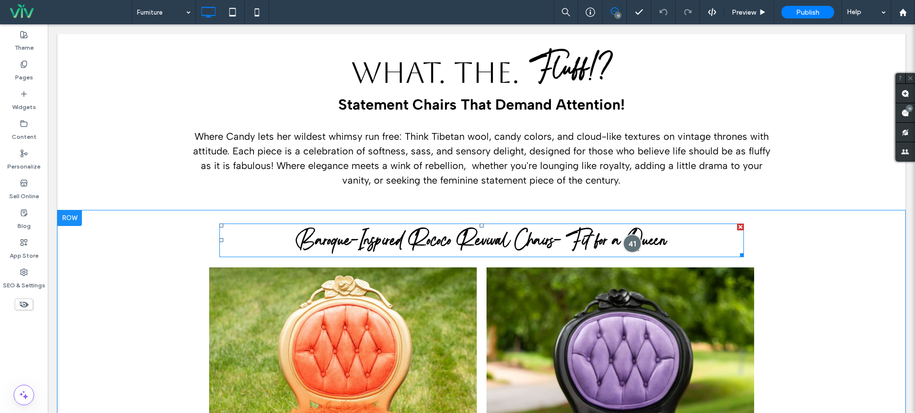
click at [628, 246] on div at bounding box center [632, 244] width 18 height 18
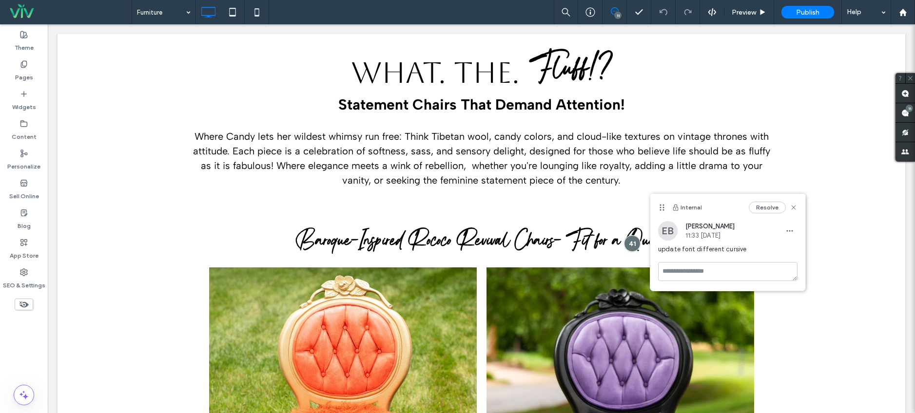
click at [761, 215] on div "Internal Resolve" at bounding box center [727, 207] width 155 height 27
click at [762, 212] on button "Resolve" at bounding box center [767, 208] width 37 height 12
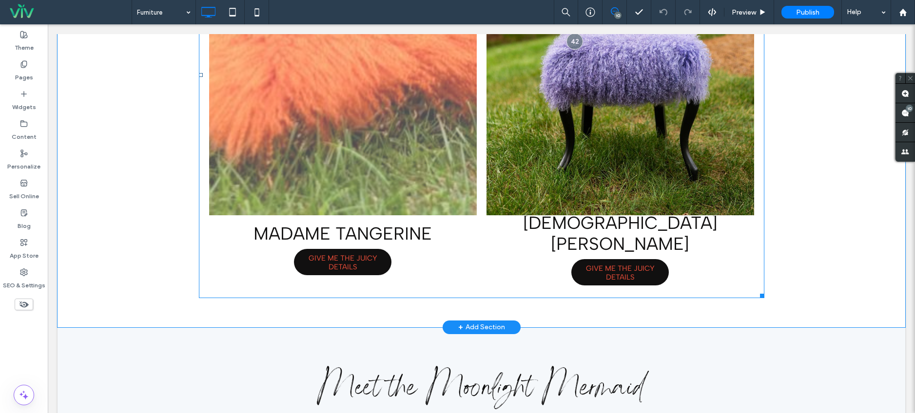
scroll to position [1798, 0]
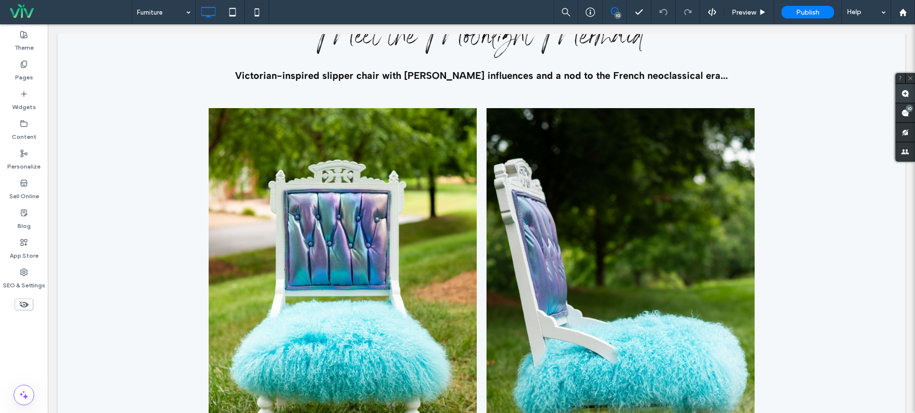
click at [906, 100] on span at bounding box center [906, 93] width 20 height 19
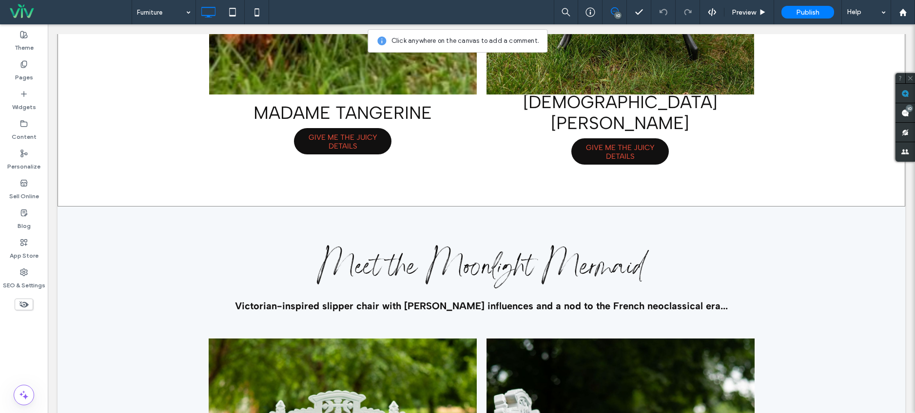
scroll to position [1469, 0]
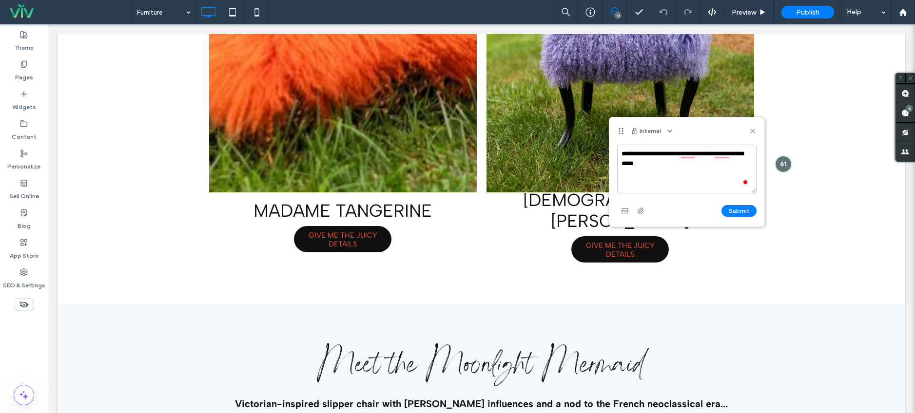
type textarea "**********"
click at [762, 210] on div "**********" at bounding box center [686, 186] width 155 height 82
click at [749, 215] on button "Submit" at bounding box center [739, 211] width 35 height 12
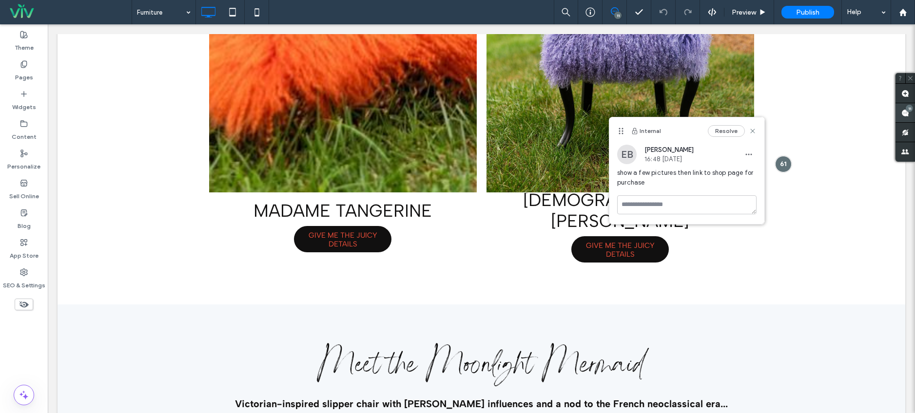
click at [908, 112] on use at bounding box center [905, 113] width 8 height 8
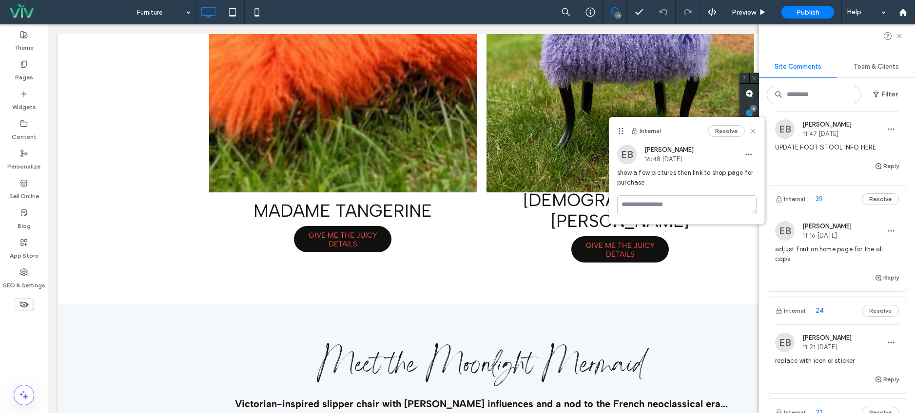
scroll to position [607, 0]
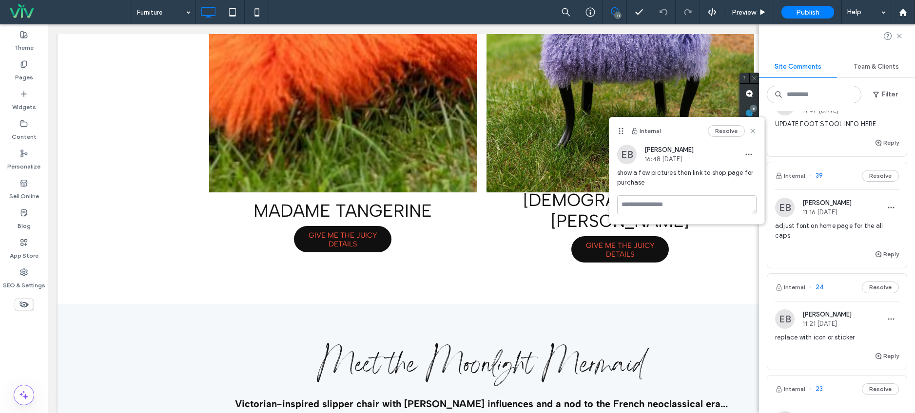
click at [822, 241] on span "adjust font on home page for the all caps" at bounding box center [837, 231] width 124 height 20
